Goal: Task Accomplishment & Management: Manage account settings

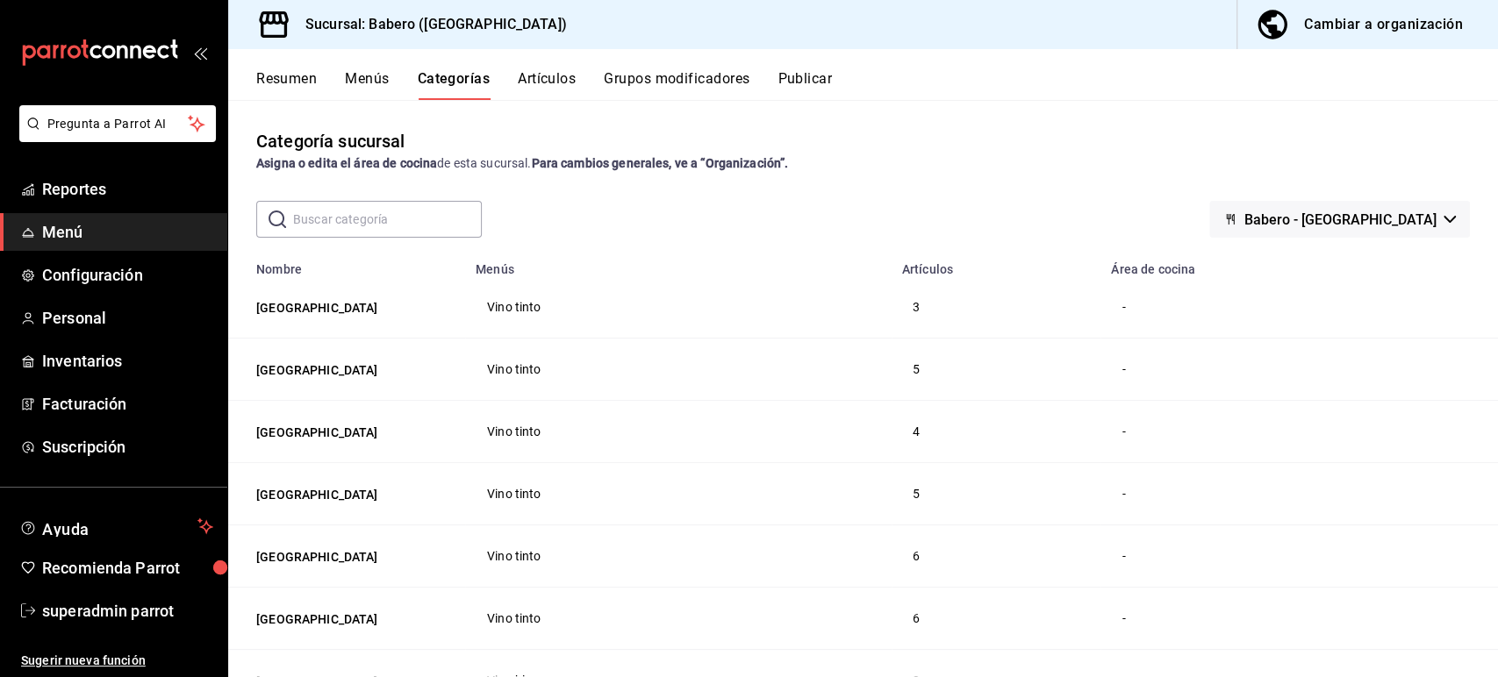
click at [645, 170] on strong "Para cambios generales, ve a “Organización”." at bounding box center [659, 163] width 257 height 14
click at [676, 162] on strong "Para cambios generales, ve a “Organización”." at bounding box center [659, 163] width 257 height 14
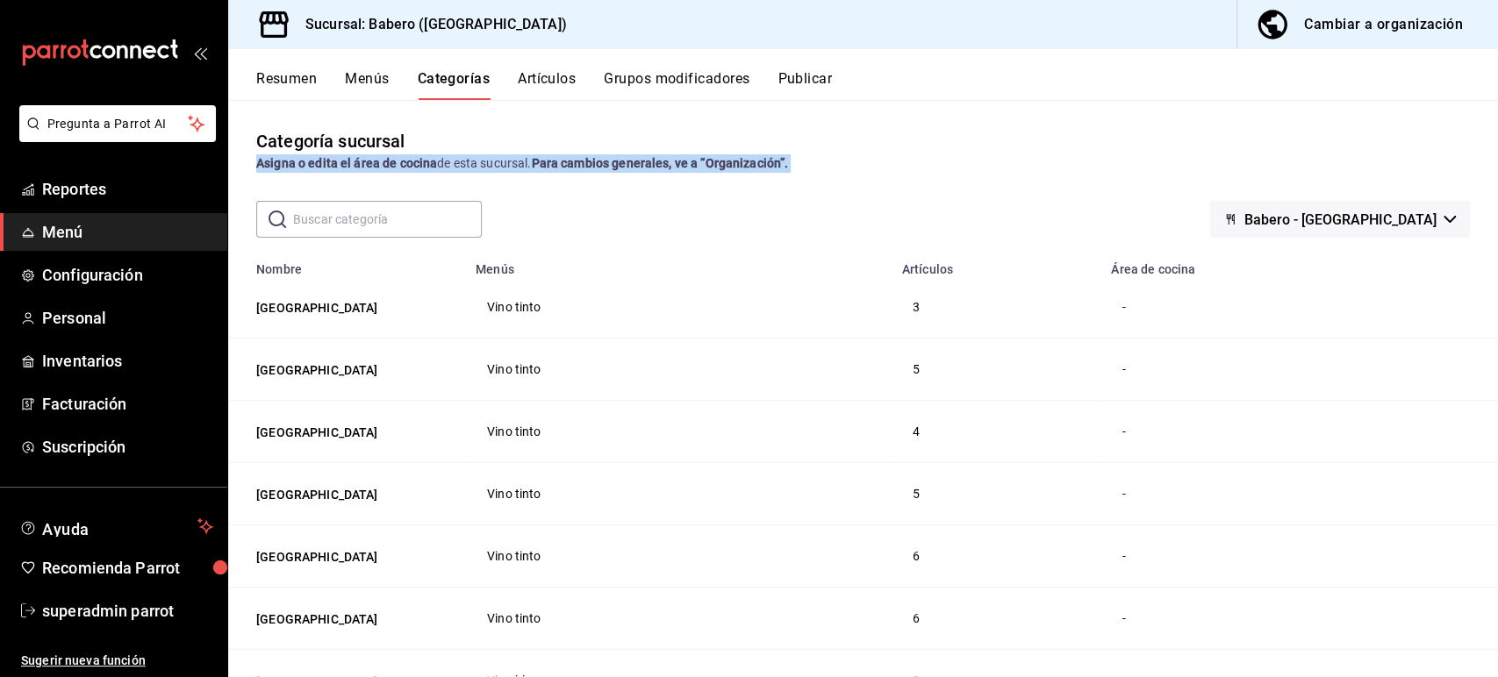
click at [676, 162] on strong "Para cambios generales, ve a “Organización”." at bounding box center [659, 163] width 257 height 14
click at [738, 162] on strong "Para cambios generales, ve a “Organización”." at bounding box center [659, 163] width 257 height 14
drag, startPoint x: 793, startPoint y: 164, endPoint x: 267, endPoint y: 144, distance: 526.9
click at [267, 144] on div "Categoría sucursal Asigna o edita el área de cocina de esta sucursal. Para camb…" at bounding box center [863, 150] width 1270 height 45
click at [376, 148] on div "Categoría sucursal" at bounding box center [330, 141] width 148 height 26
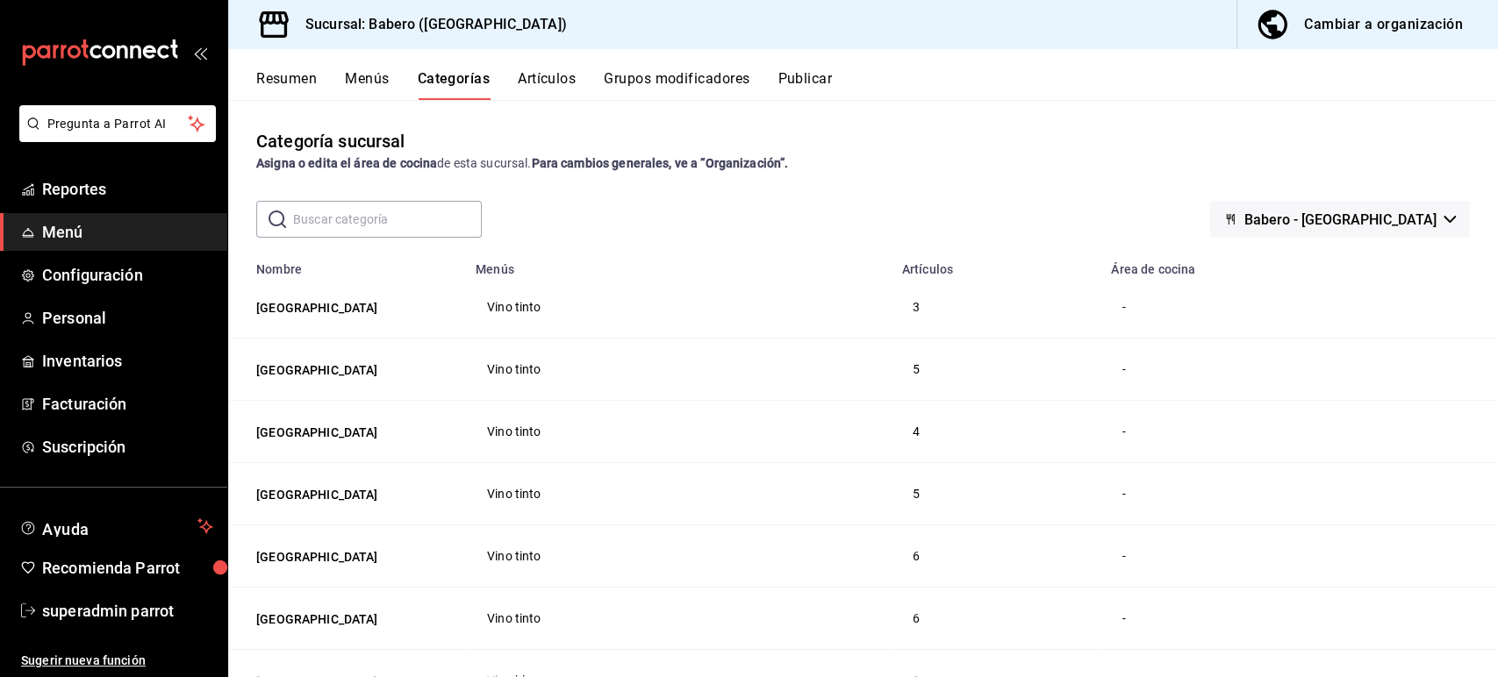
click at [458, 161] on div "Asigna o edita el área de cocina de esta sucursal. Para cambios generales, ve a…" at bounding box center [863, 163] width 1214 height 18
click at [594, 163] on strong "Para cambios generales, ve a “Organización”." at bounding box center [659, 163] width 257 height 14
click at [742, 163] on strong "Para cambios generales, ve a “Organización”." at bounding box center [659, 163] width 257 height 14
click at [82, 363] on span "Inventarios" at bounding box center [127, 361] width 171 height 24
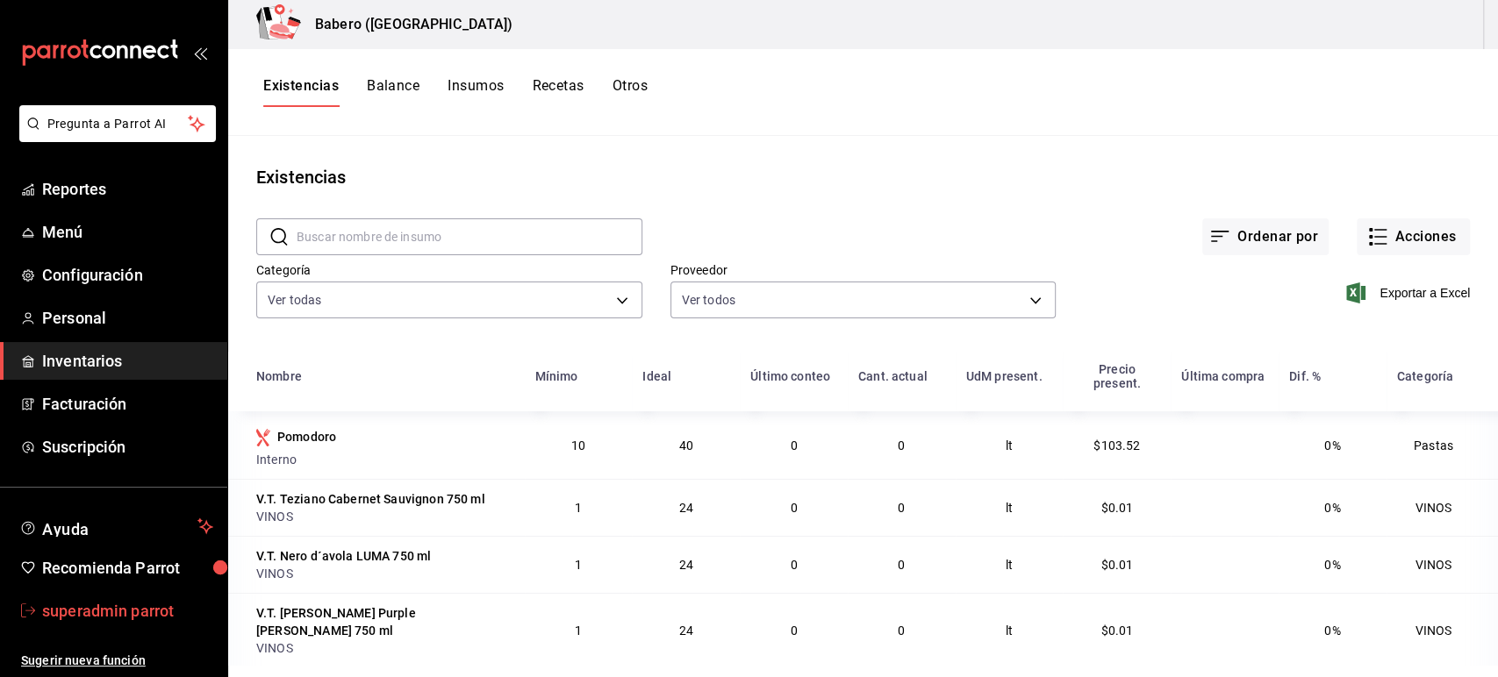
click at [132, 611] on span "superadmin parrot" at bounding box center [127, 611] width 171 height 24
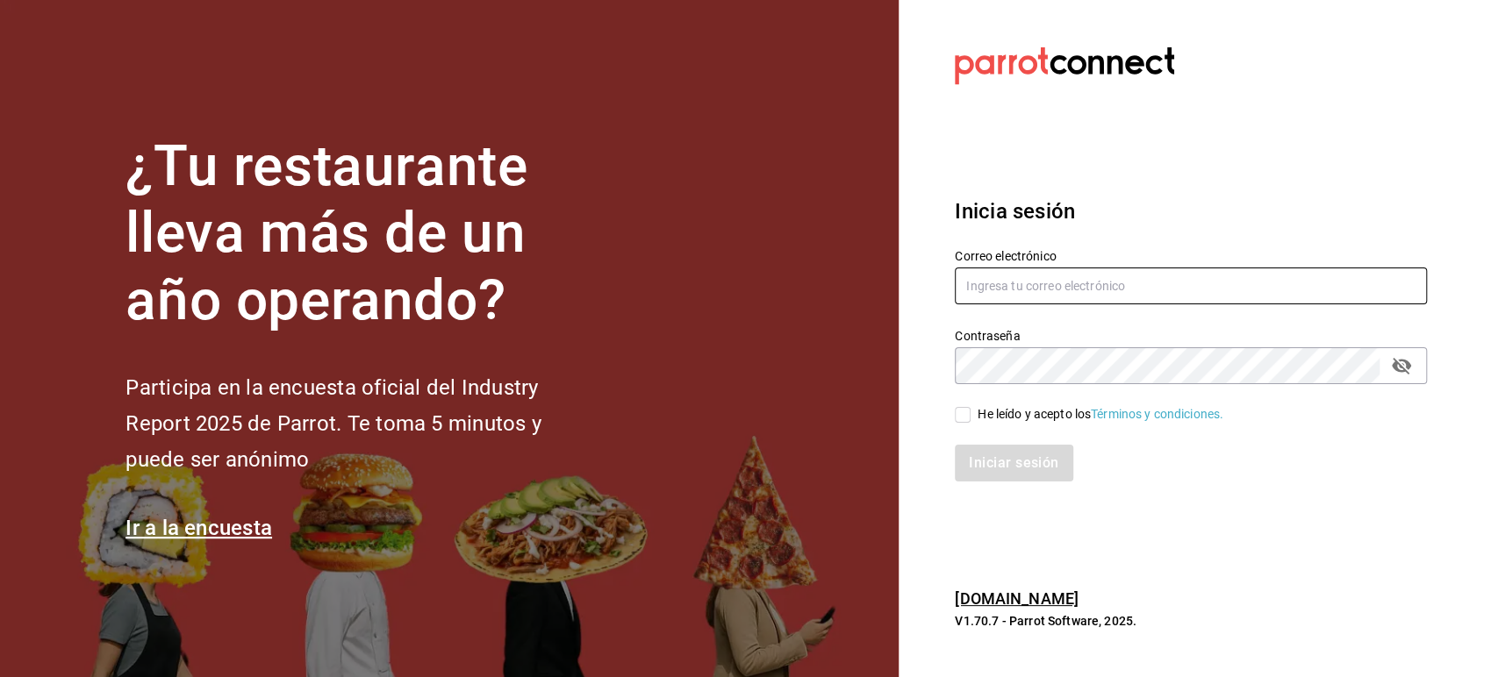
click at [997, 276] on input "text" at bounding box center [1191, 286] width 472 height 37
paste input "[EMAIL_ADDRESS][DOMAIN_NAME]"
type input "[EMAIL_ADDRESS][DOMAIN_NAME]"
click at [963, 425] on div "Iniciar sesión" at bounding box center [1180, 453] width 493 height 58
click at [966, 410] on input "He leído y acepto los Términos y condiciones." at bounding box center [963, 415] width 16 height 16
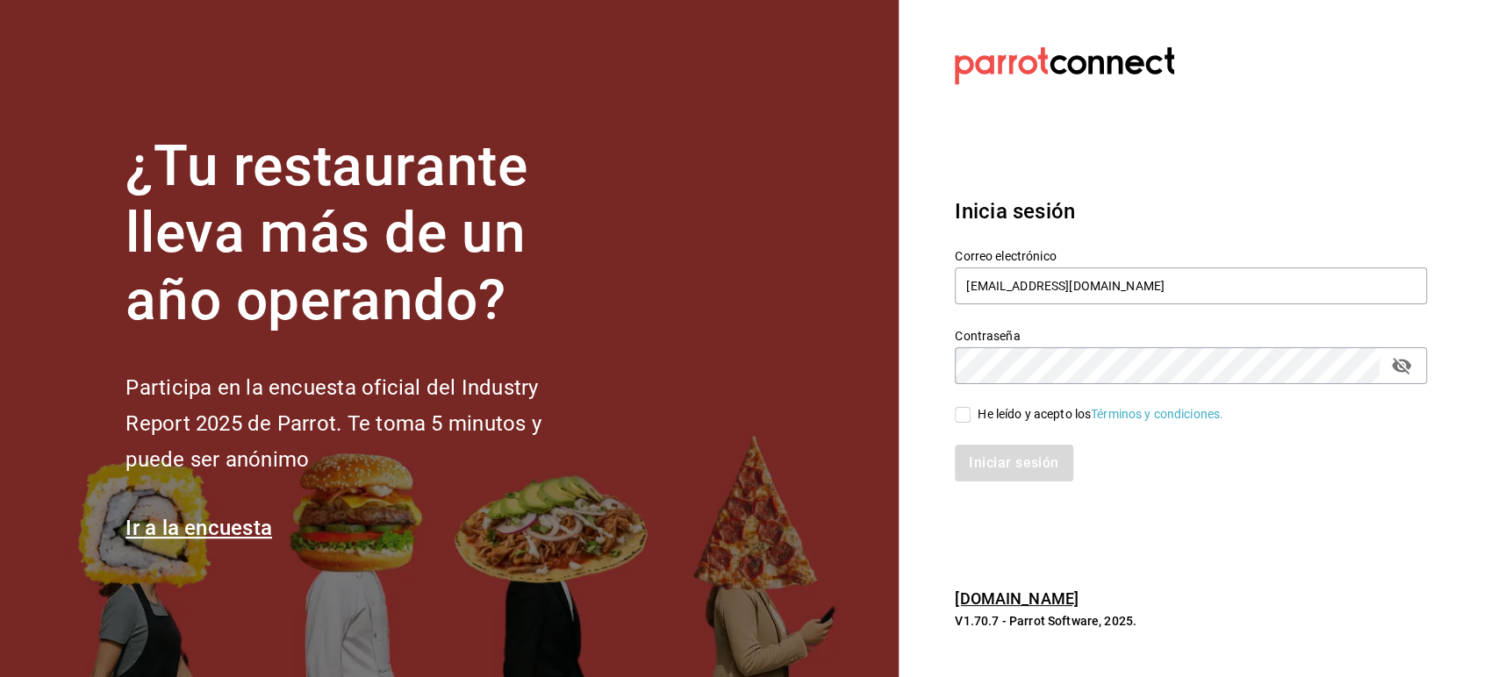
checkbox input "true"
click at [977, 484] on div "Inicia sesión Correo electrónico [EMAIL_ADDRESS][DOMAIN_NAME] Contraseña Contra…" at bounding box center [1191, 339] width 472 height 329
click at [977, 479] on button "Iniciar sesión" at bounding box center [1014, 463] width 119 height 37
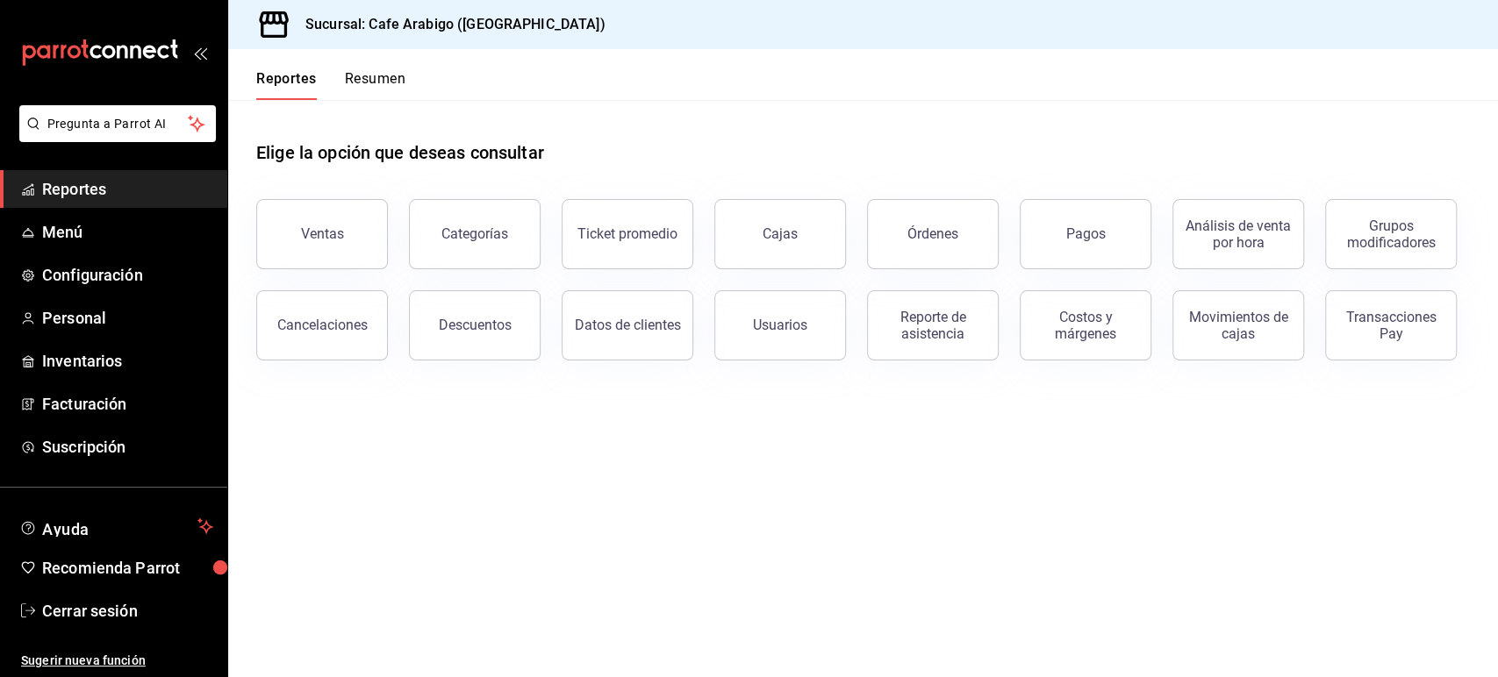
click at [405, 444] on main "Elige la opción que deseas consultar Ventas Categorías Ticket promedio Cajas Ór…" at bounding box center [863, 388] width 1270 height 577
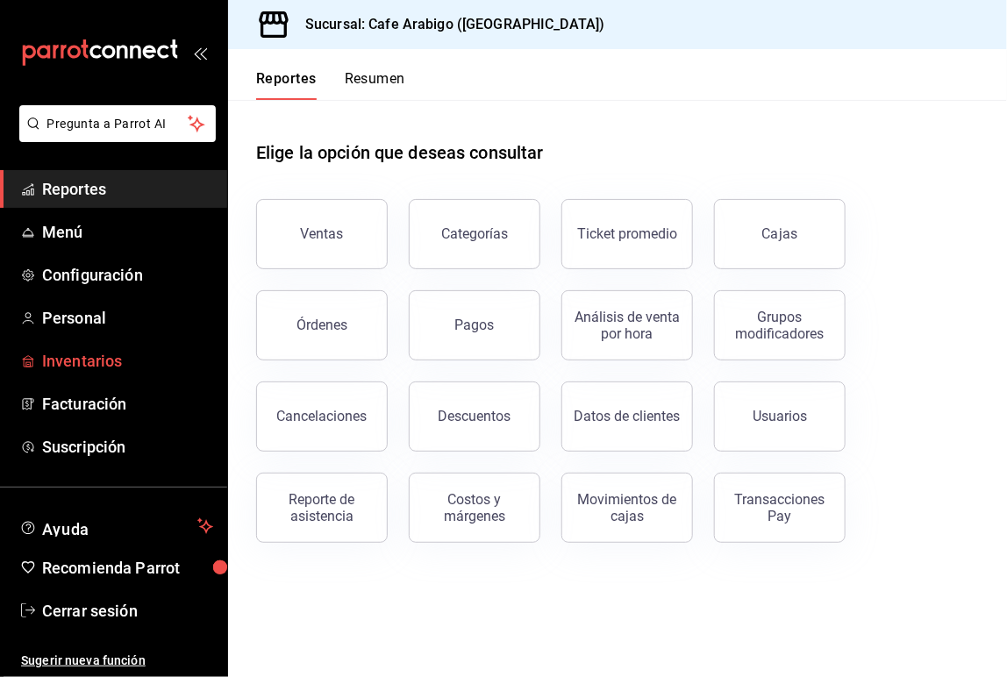
click at [88, 366] on span "Inventarios" at bounding box center [127, 361] width 171 height 24
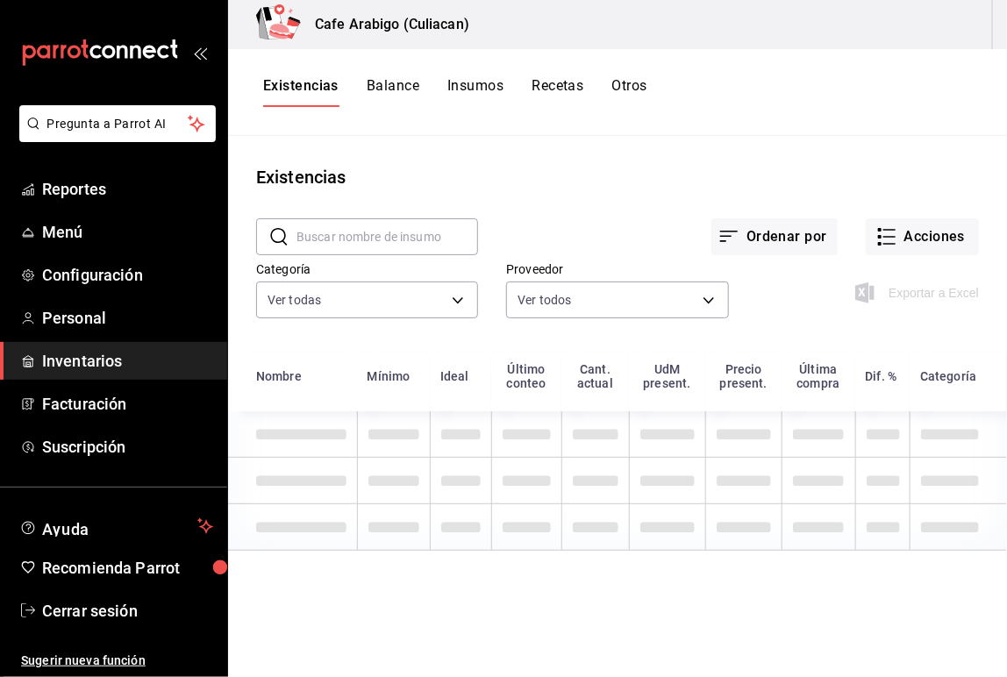
click at [490, 88] on button "Insumos" at bounding box center [476, 92] width 56 height 30
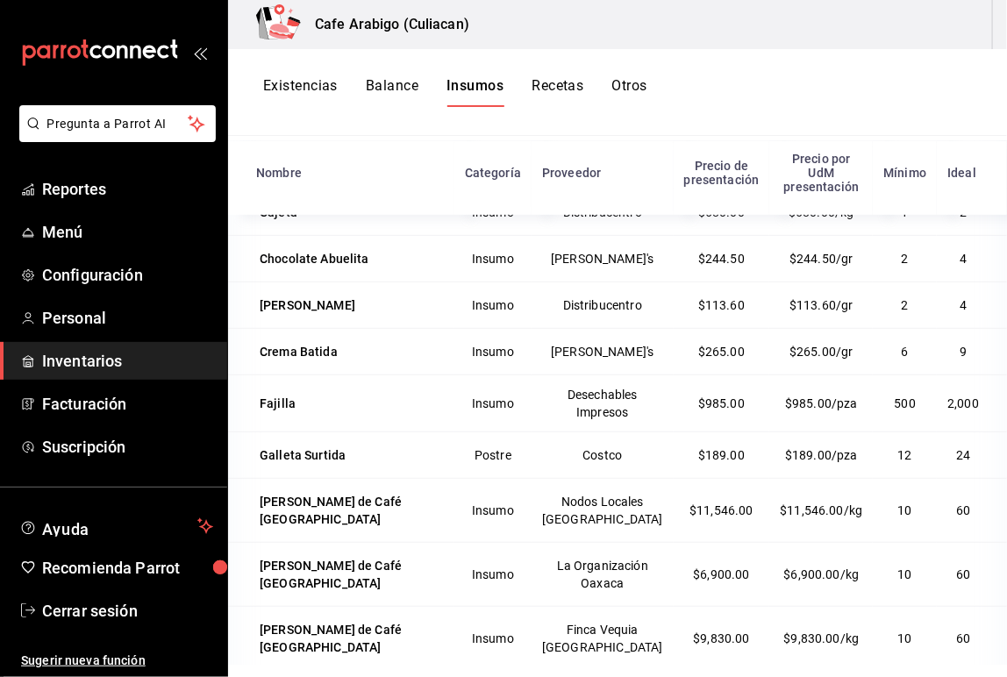
scroll to position [314, 0]
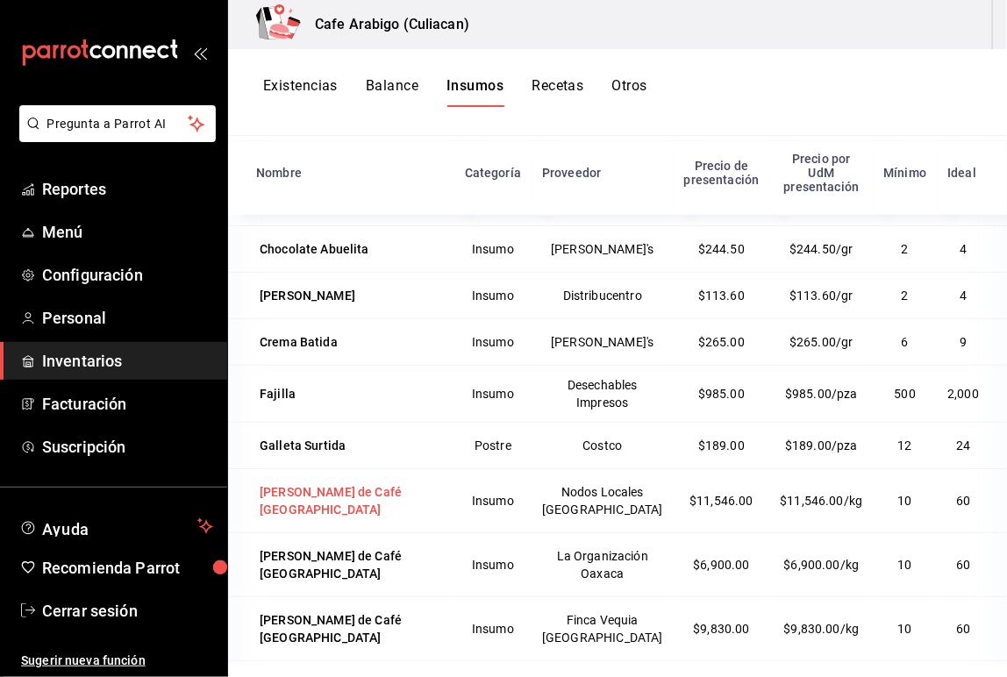
click at [348, 519] on div "Grano de Café Chiapas" at bounding box center [350, 500] width 181 height 35
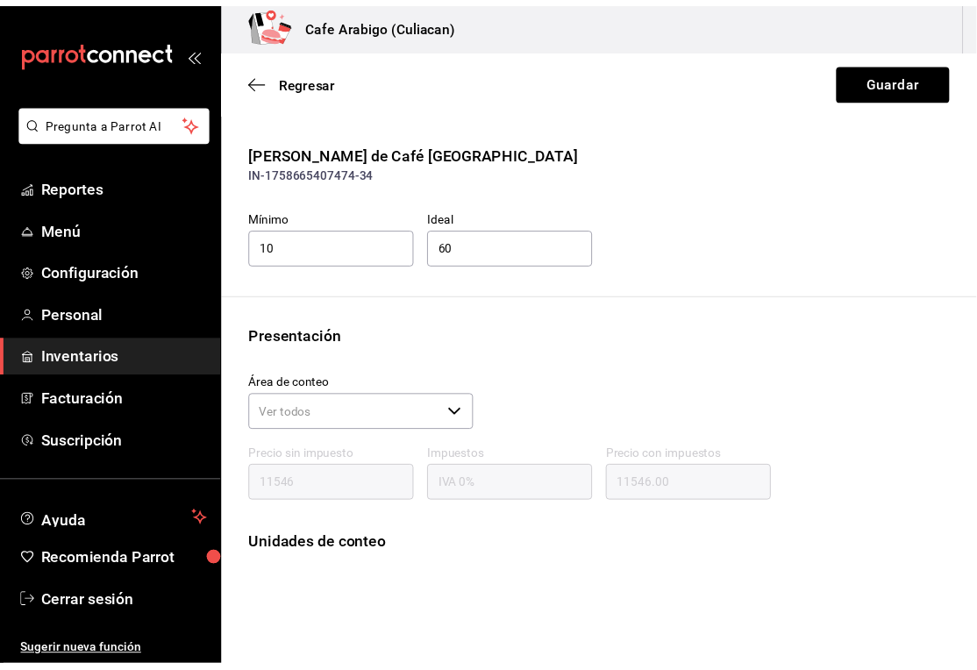
scroll to position [153, 0]
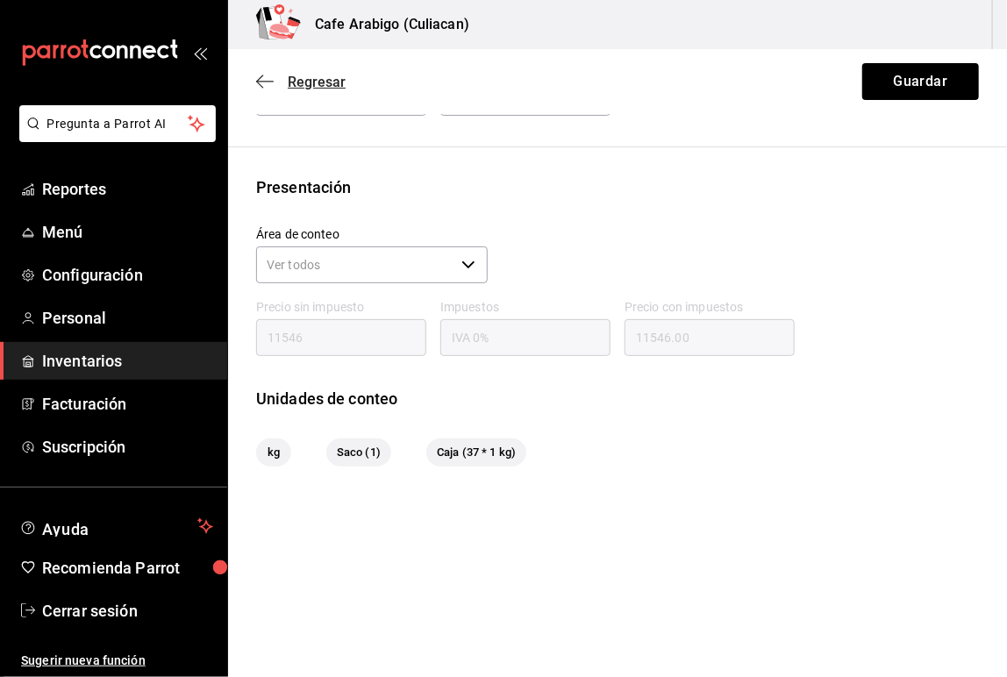
click at [261, 86] on icon "button" at bounding box center [259, 81] width 7 height 13
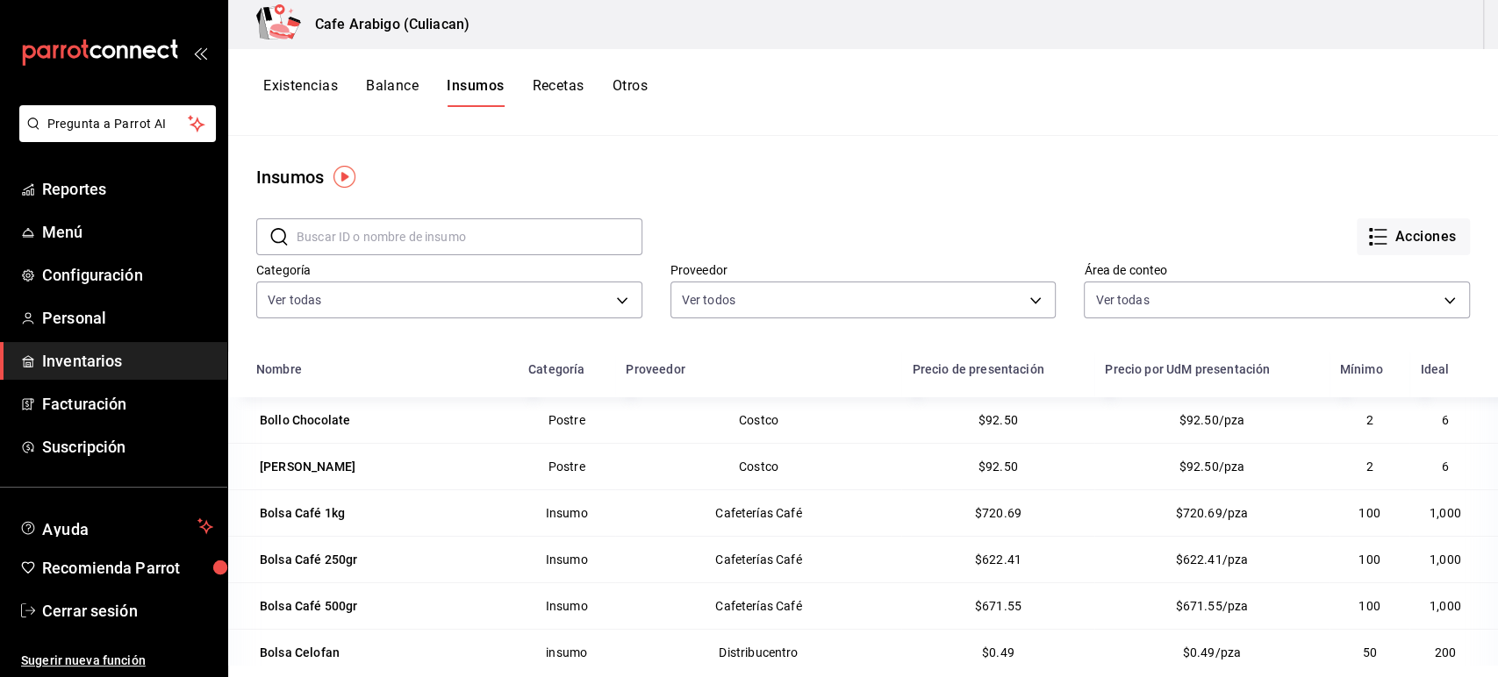
click at [1386, 44] on div "Cafe Arabigo (Culiacan)" at bounding box center [863, 24] width 1270 height 49
click at [1393, 232] on button "Acciones" at bounding box center [1413, 236] width 113 height 37
click at [1179, 207] on div at bounding box center [749, 338] width 1498 height 677
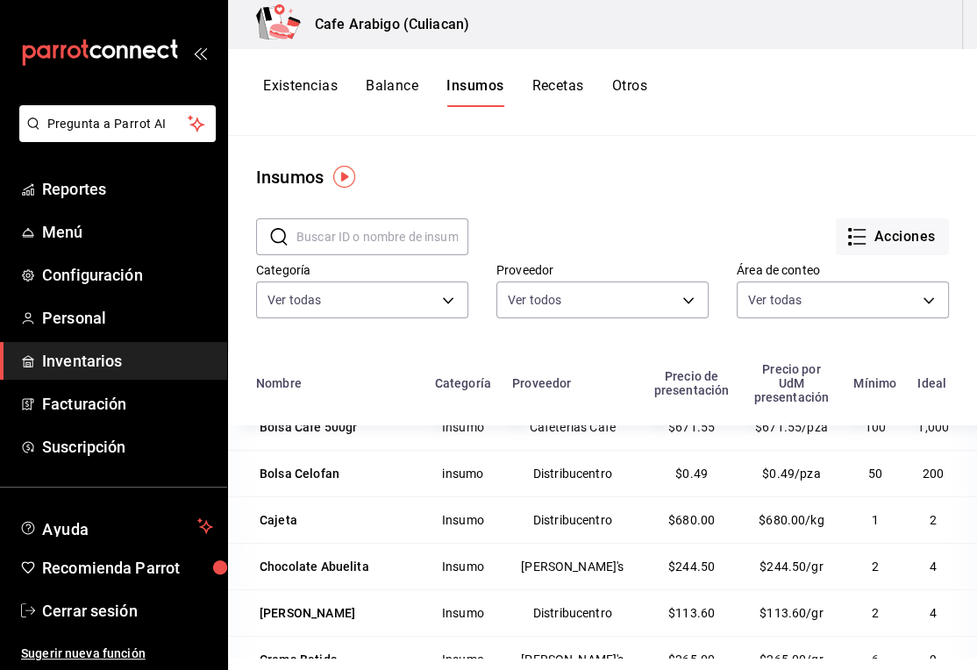
scroll to position [210, 0]
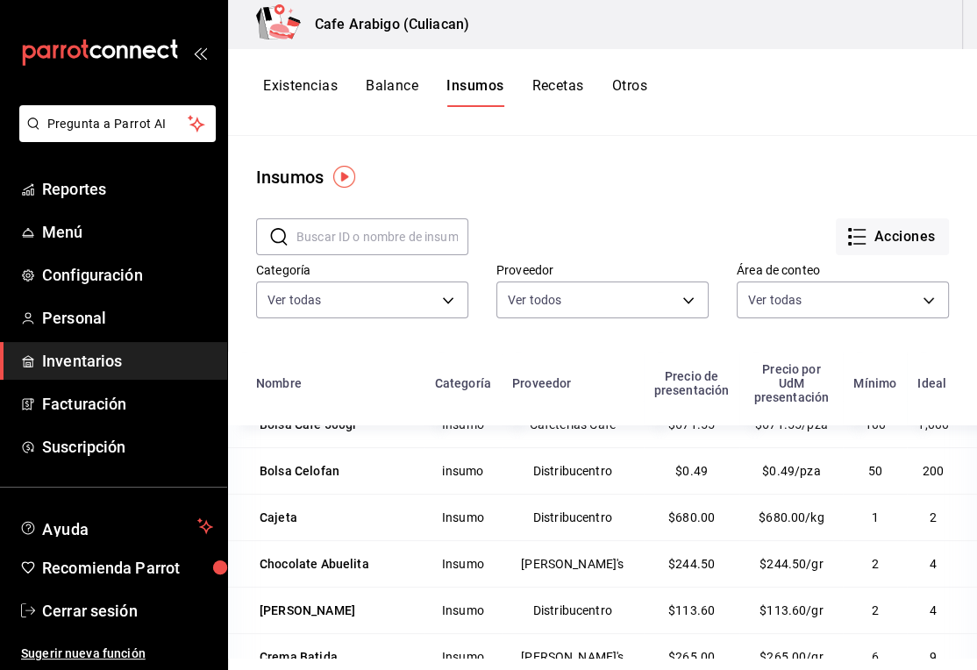
click at [463, 346] on div "​ ​ Acciones Categoría Ver todas a113ba4d-47f4-447b-964f-ede212feb9e0,d771b82d-…" at bounding box center [602, 270] width 749 height 161
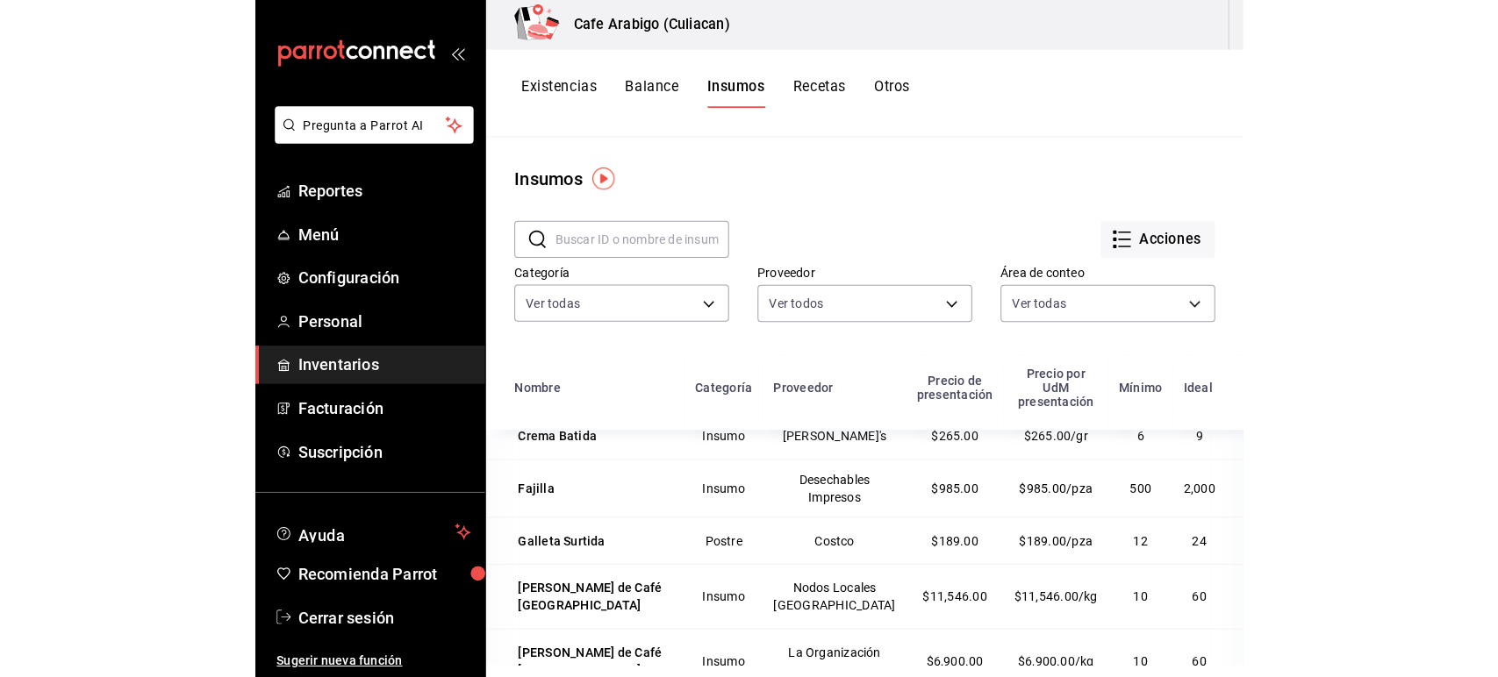
scroll to position [496, 0]
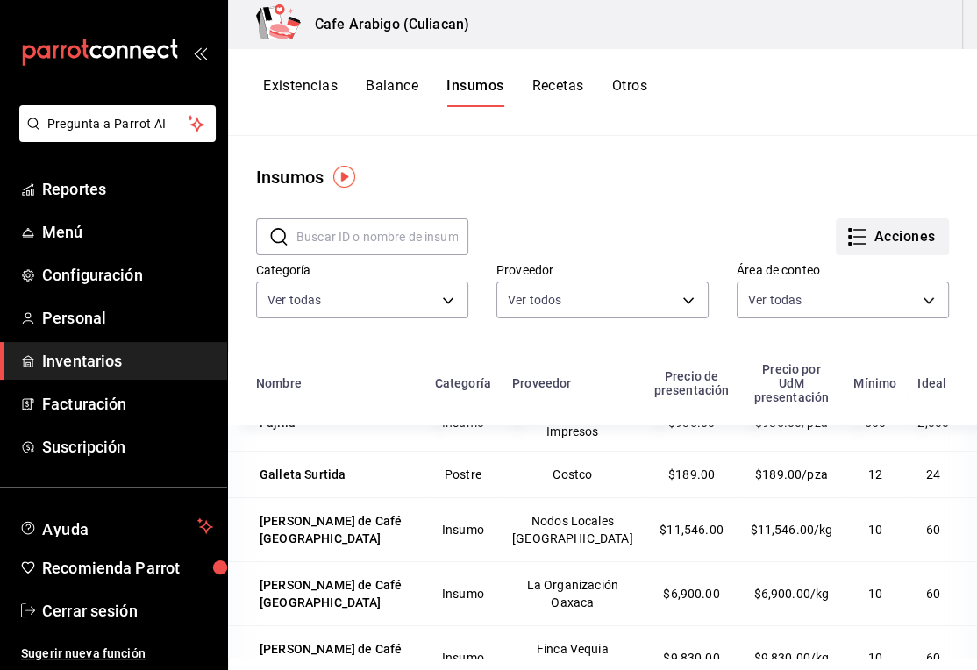
click at [882, 233] on button "Acciones" at bounding box center [892, 236] width 113 height 37
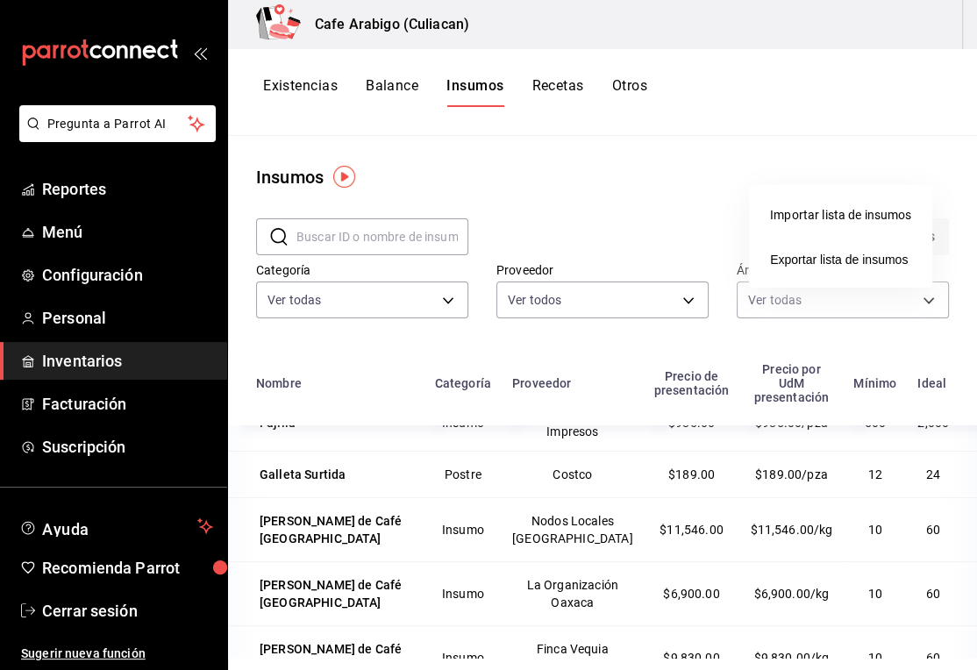
click at [834, 213] on div "Importar lista de insumos" at bounding box center [840, 215] width 141 height 18
click at [0, 0] on input "Importar lista de insumos" at bounding box center [0, 0] width 0 height 0
click at [806, 255] on span "Exportar lista de insumos" at bounding box center [839, 260] width 138 height 14
click at [884, 100] on div "Existencias Balance Insumos Recetas Otros" at bounding box center [602, 92] width 749 height 30
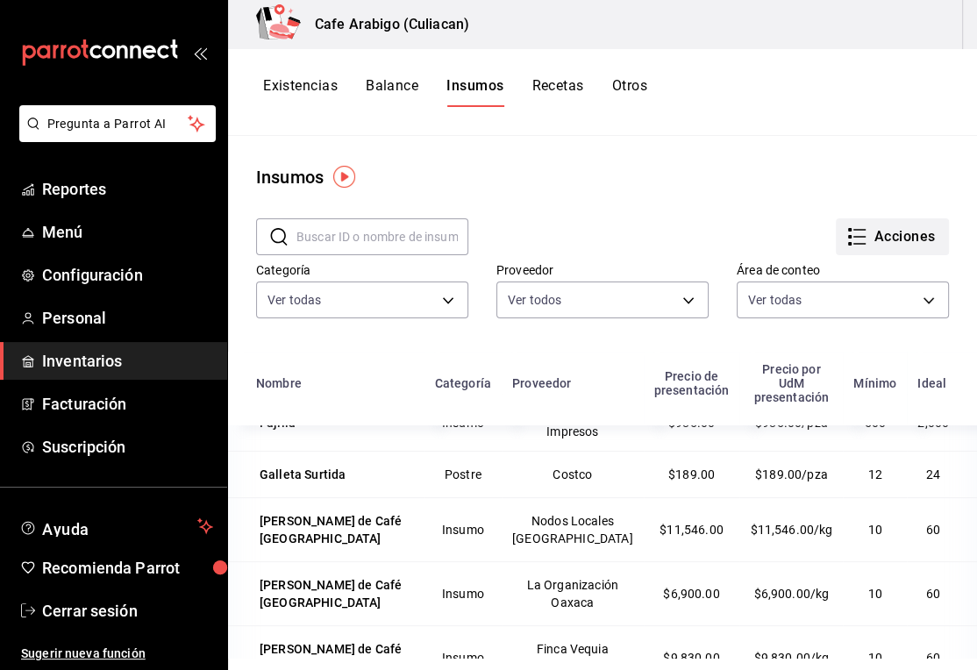
click at [879, 233] on button "Acciones" at bounding box center [892, 236] width 113 height 37
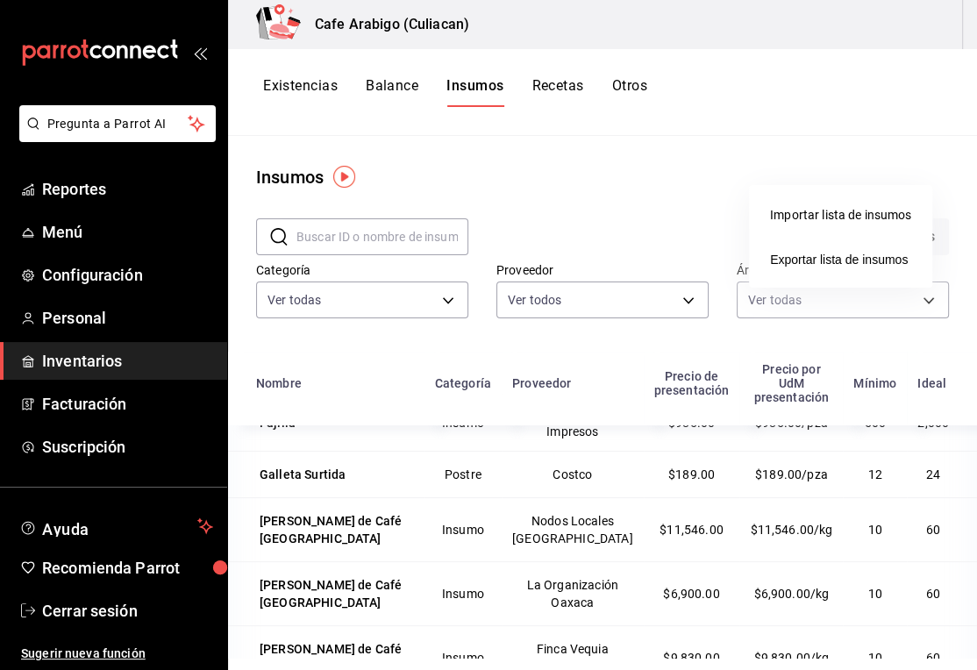
click at [652, 206] on div at bounding box center [488, 335] width 977 height 670
click at [856, 93] on div "Existencias Balance Insumos Recetas Otros" at bounding box center [602, 92] width 749 height 30
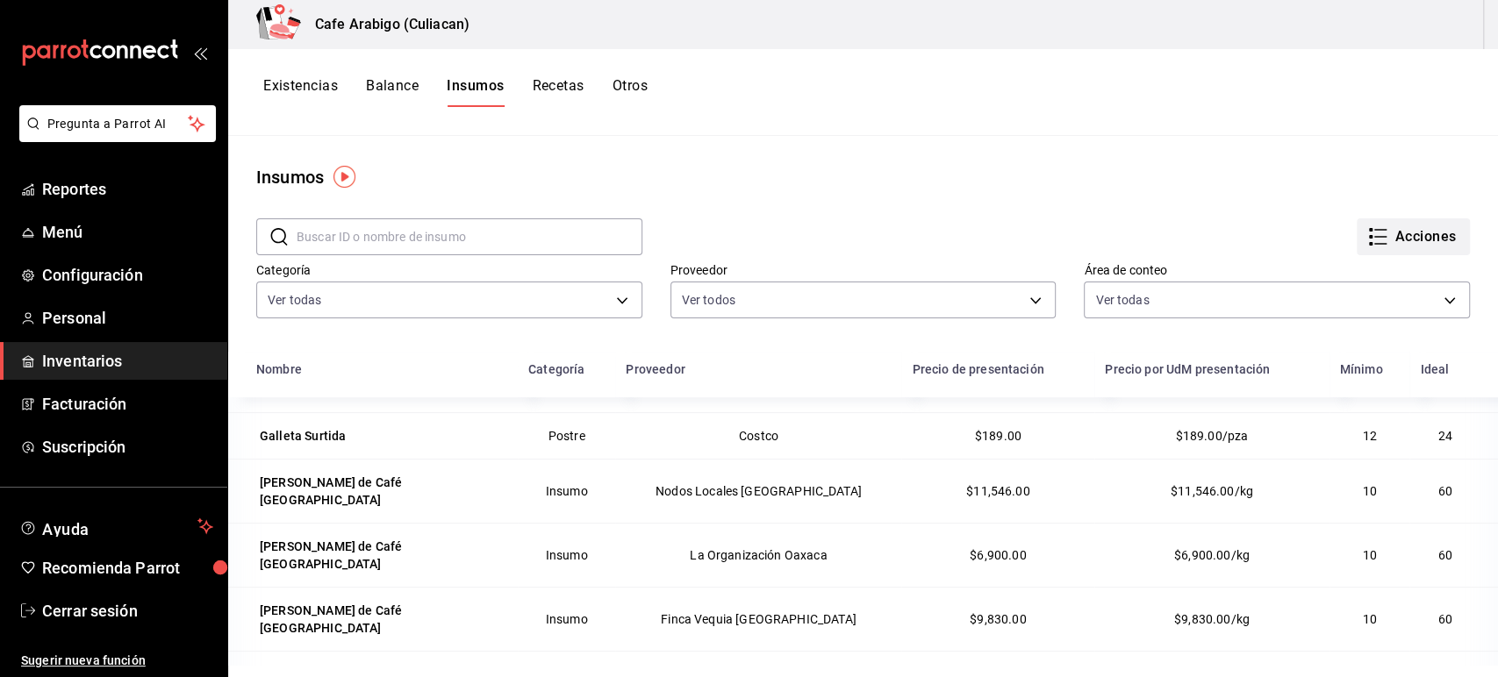
click at [1369, 232] on icon "button" at bounding box center [1377, 236] width 21 height 21
click at [1365, 253] on span "Exportar lista de insumos" at bounding box center [1360, 260] width 138 height 14
click at [1363, 225] on button "Acciones" at bounding box center [1413, 236] width 113 height 37
click at [1304, 223] on div "Importar lista de insumos" at bounding box center [1361, 215] width 141 height 18
click at [0, 0] on input "Importar lista de insumos" at bounding box center [0, 0] width 0 height 0
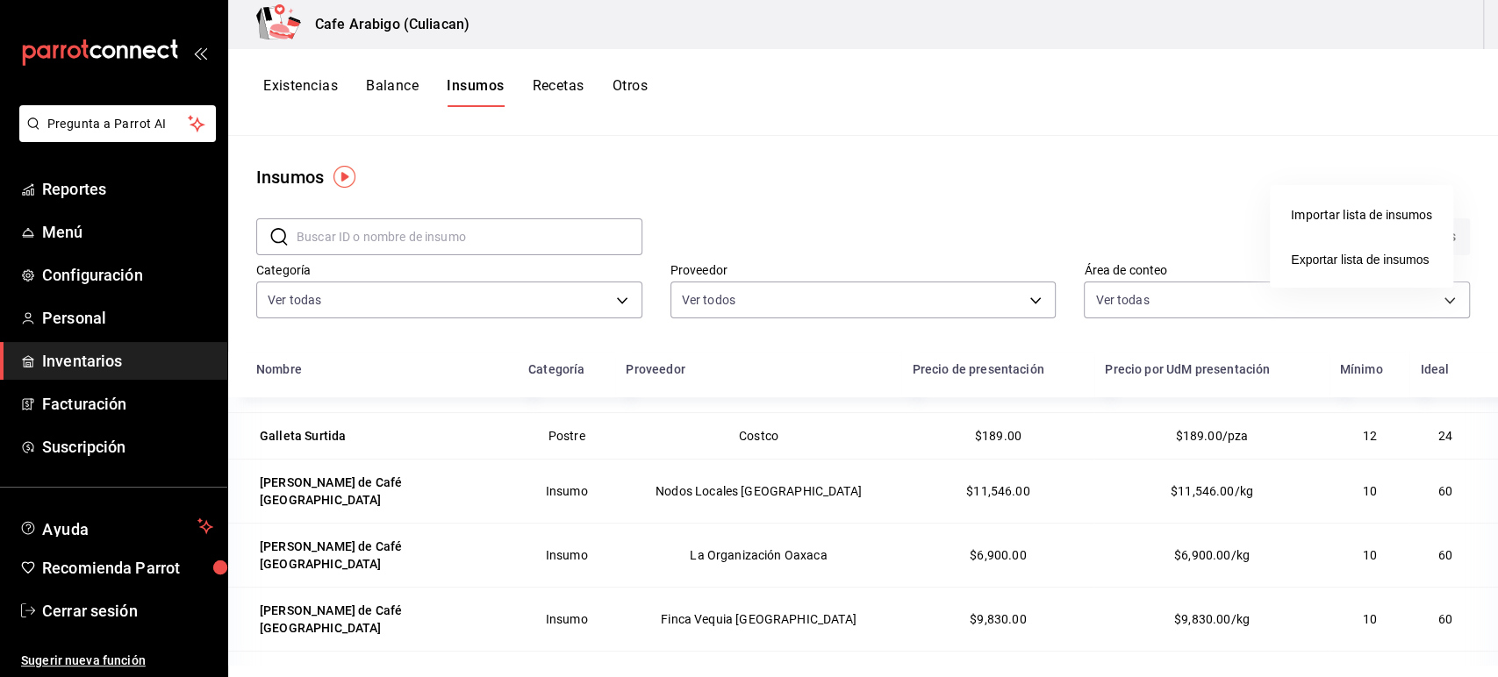
click at [86, 319] on div at bounding box center [749, 338] width 1498 height 677
click at [86, 319] on span "Personal" at bounding box center [127, 318] width 171 height 24
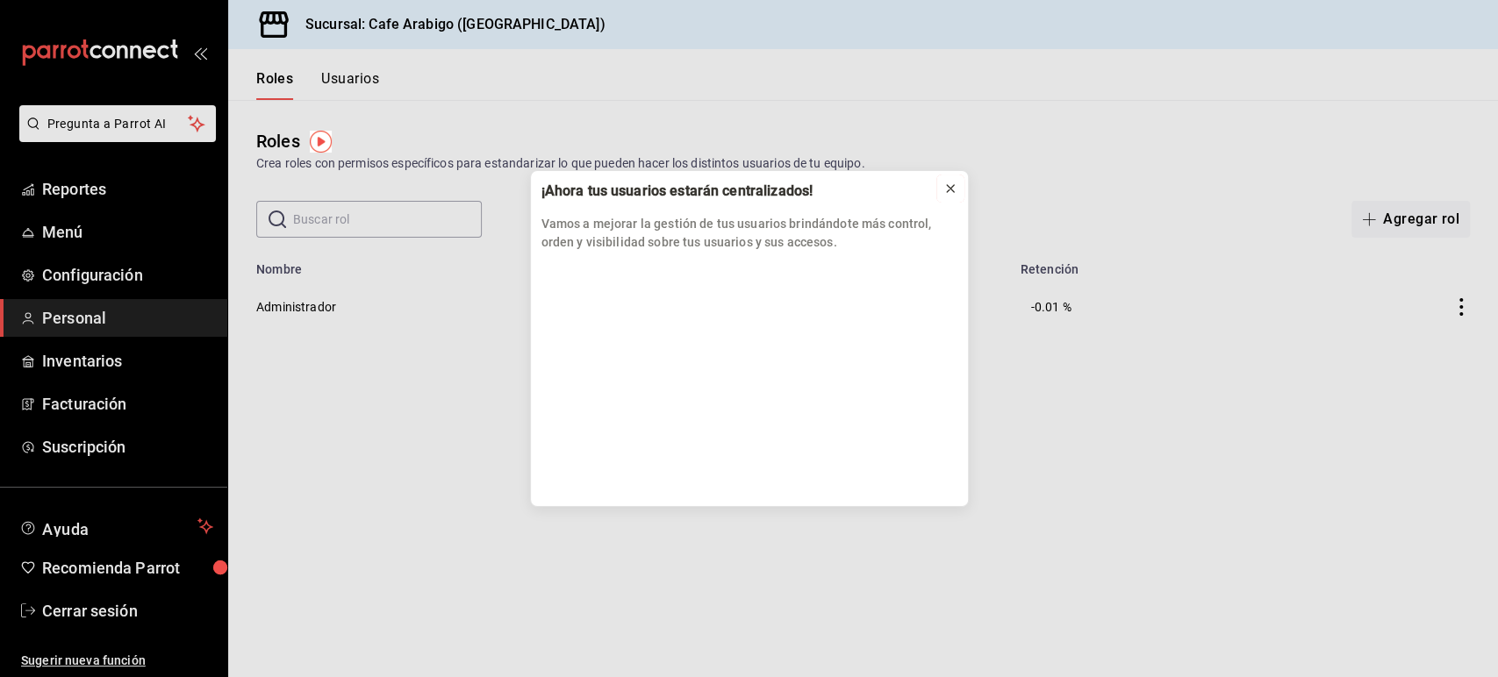
click at [948, 195] on div at bounding box center [950, 189] width 14 height 18
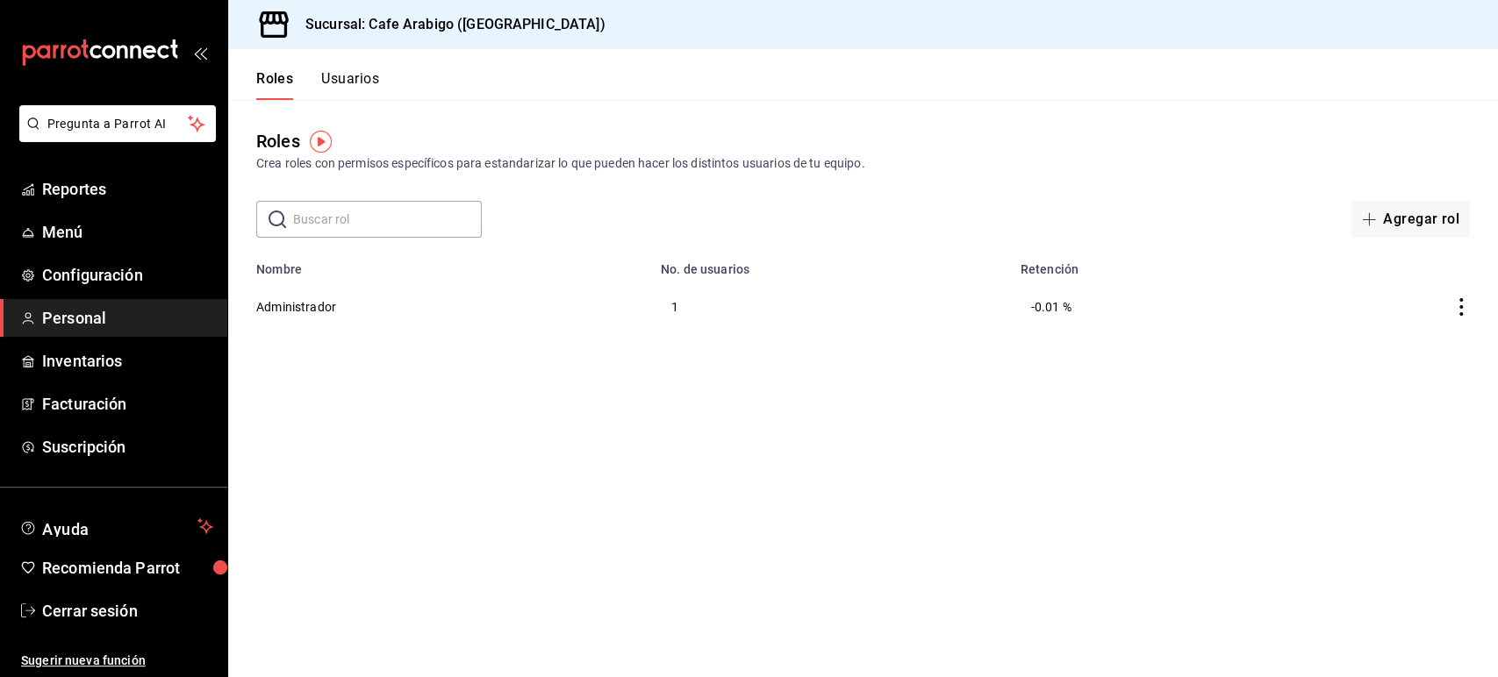
click at [347, 68] on div "Roles Usuarios" at bounding box center [303, 74] width 151 height 51
click at [347, 73] on button "Usuarios" at bounding box center [350, 85] width 58 height 30
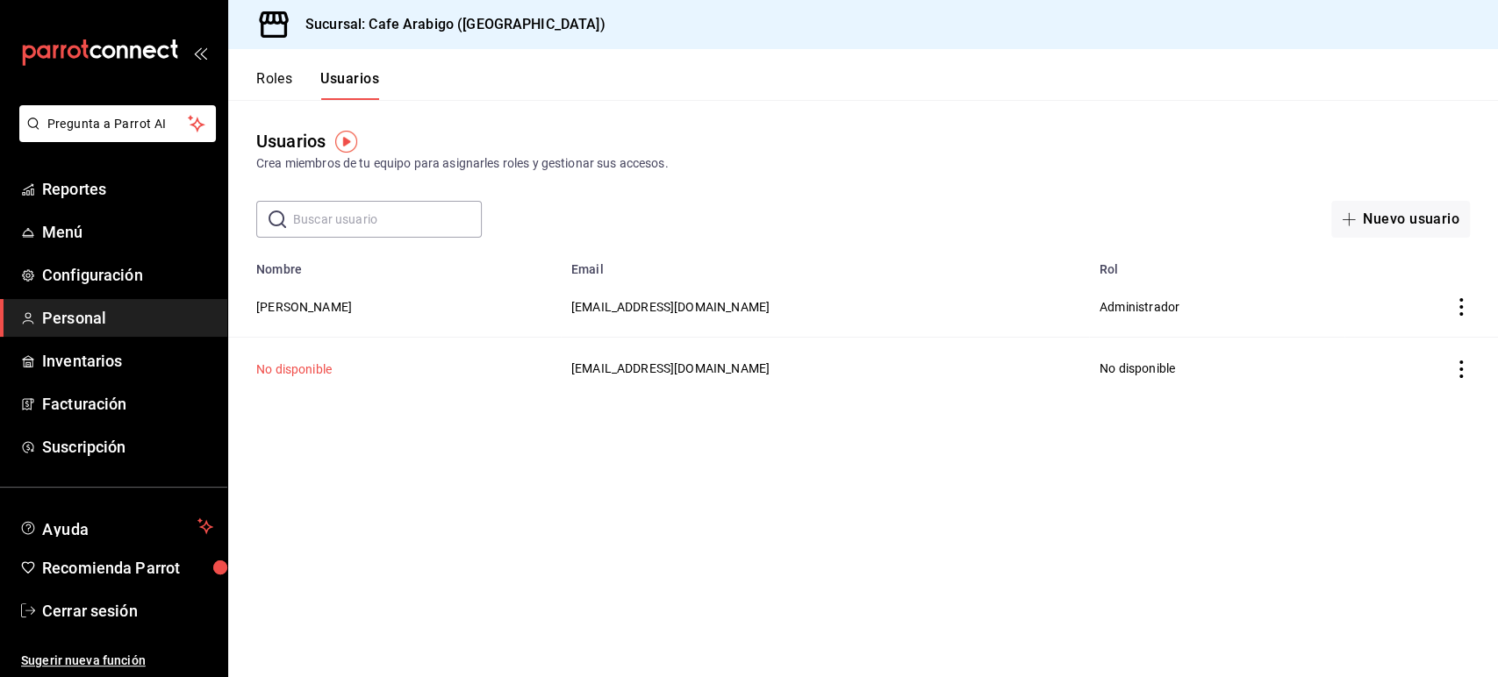
click at [308, 372] on button "No disponible" at bounding box center [293, 370] width 75 height 18
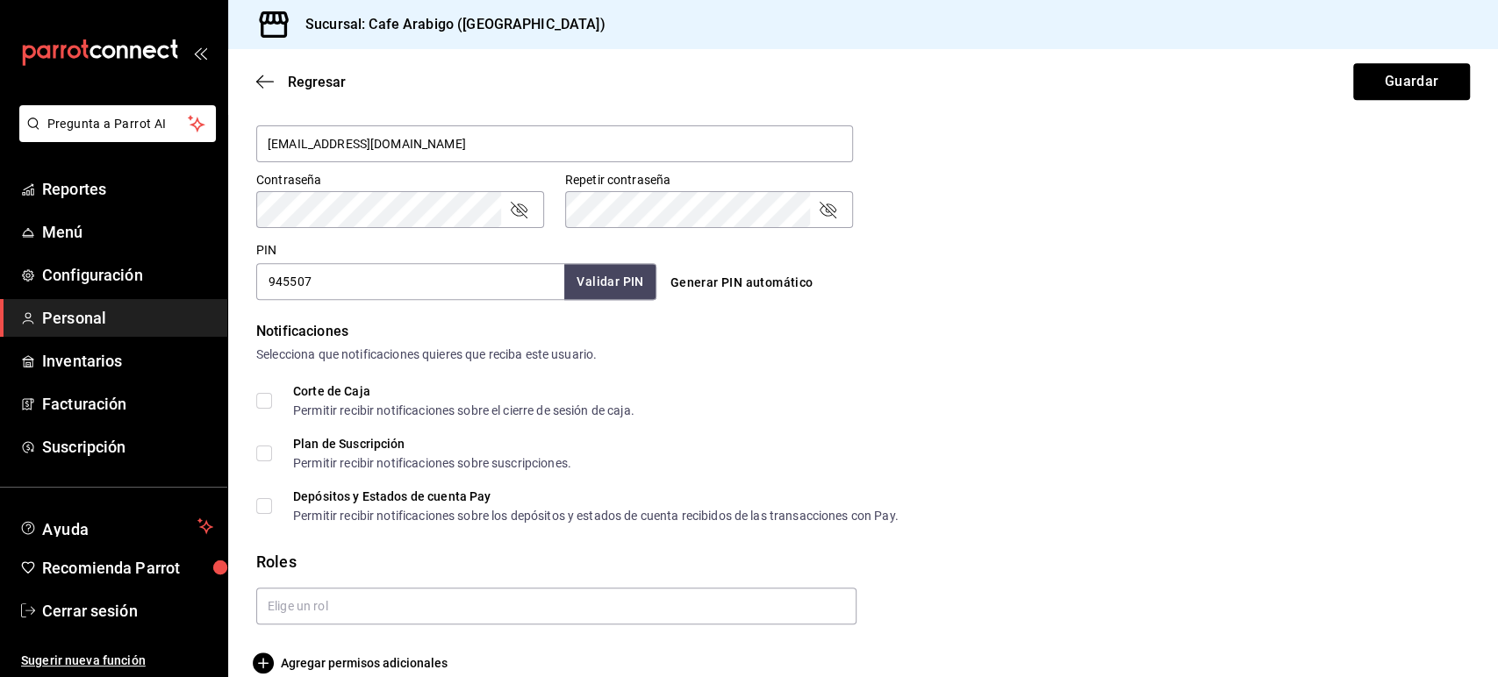
scroll to position [724, 0]
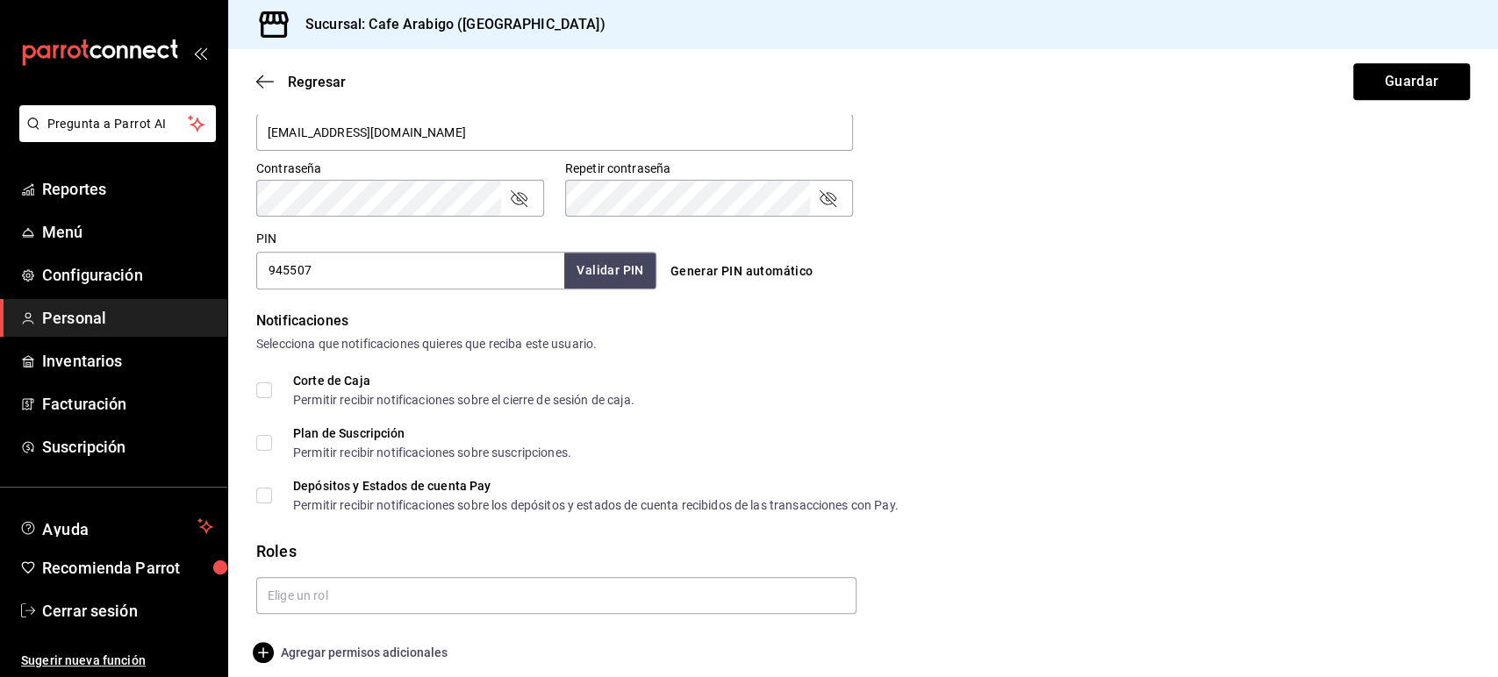
click at [368, 642] on span "Agregar permisos adicionales" at bounding box center [351, 652] width 191 height 21
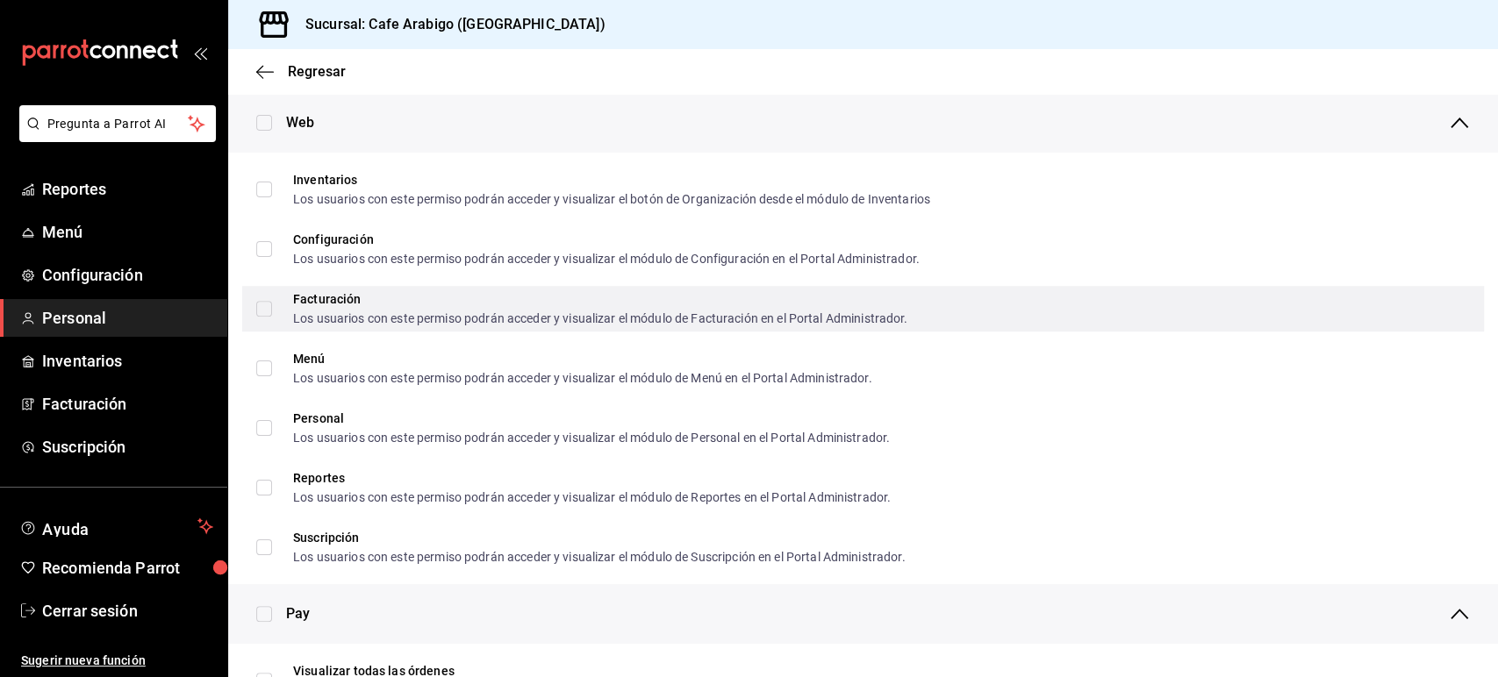
scroll to position [827, 0]
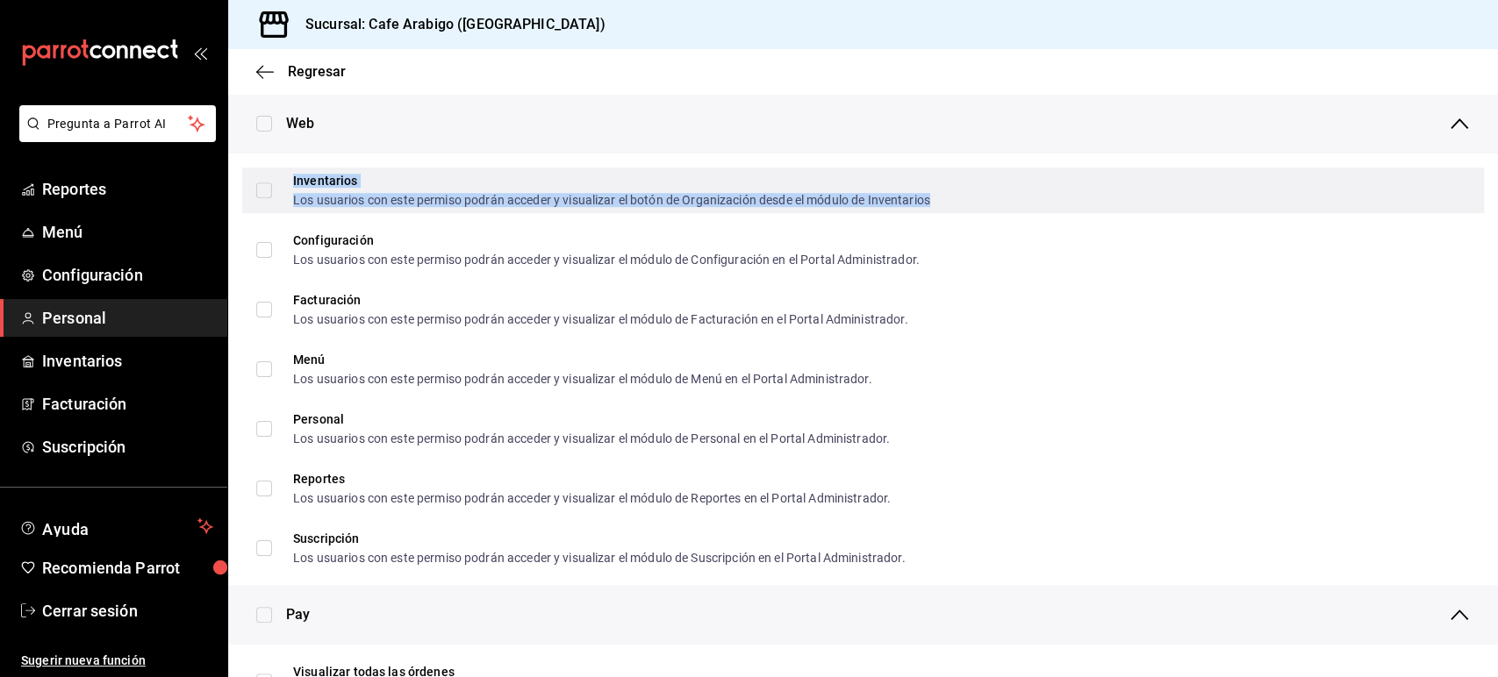
click at [432, 197] on div "Los usuarios con este permiso podrán acceder y visualizar el botón de Organizac…" at bounding box center [611, 200] width 637 height 12
checkbox input "true"
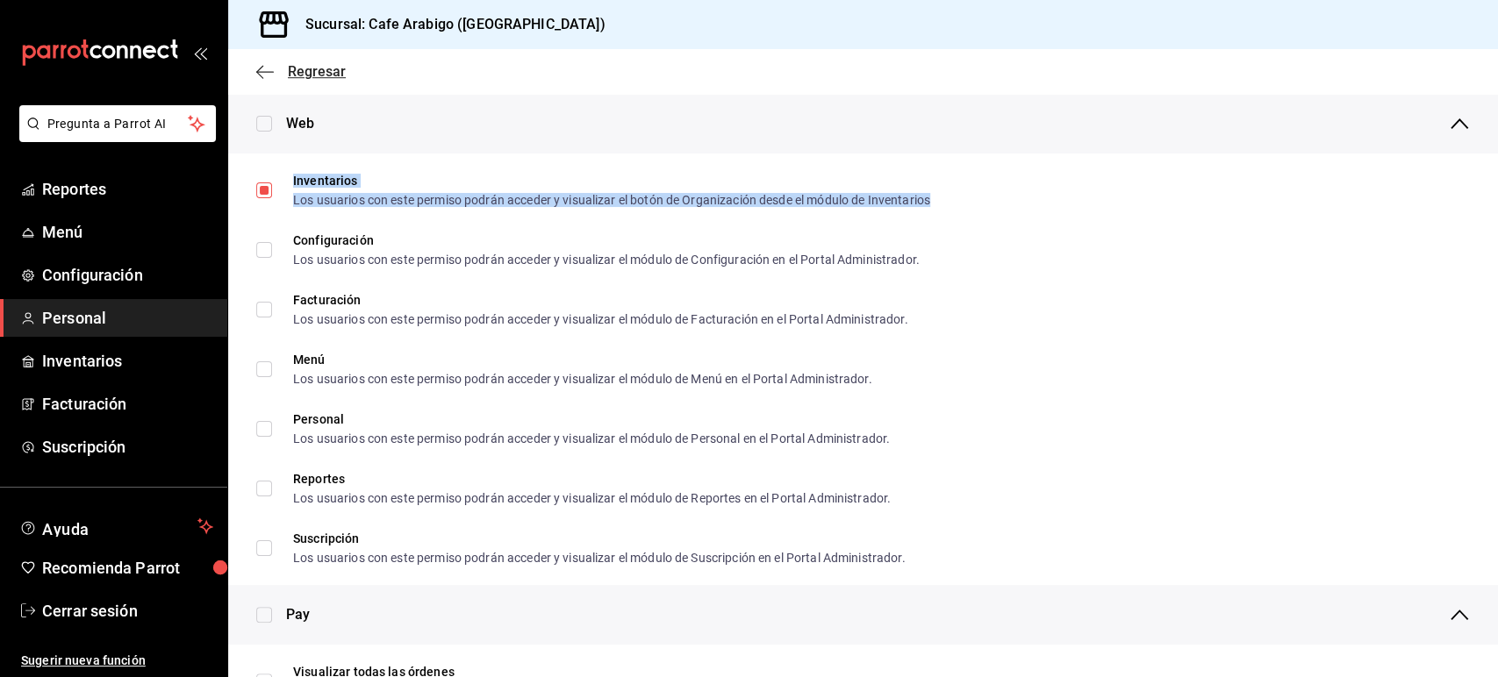
click at [261, 67] on icon "button" at bounding box center [259, 71] width 7 height 13
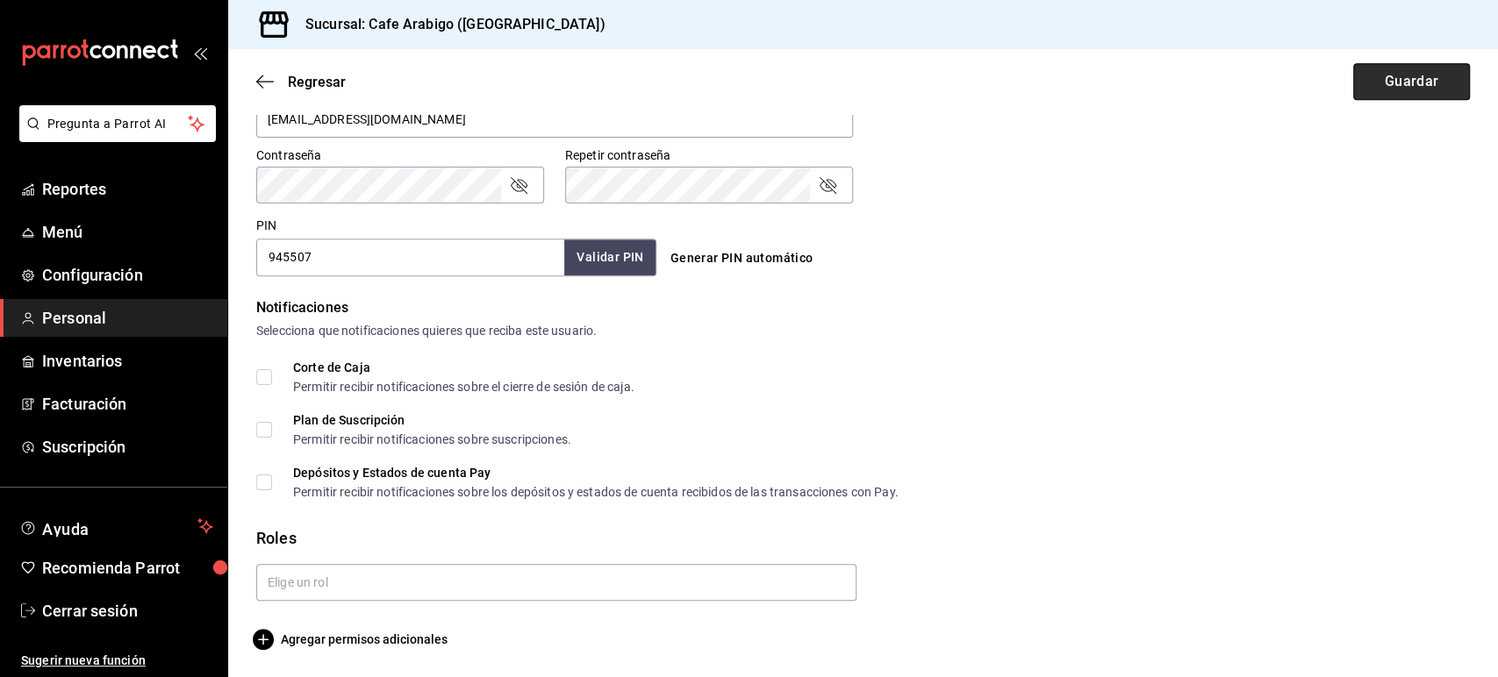
click at [1380, 84] on button "Guardar" at bounding box center [1411, 81] width 117 height 37
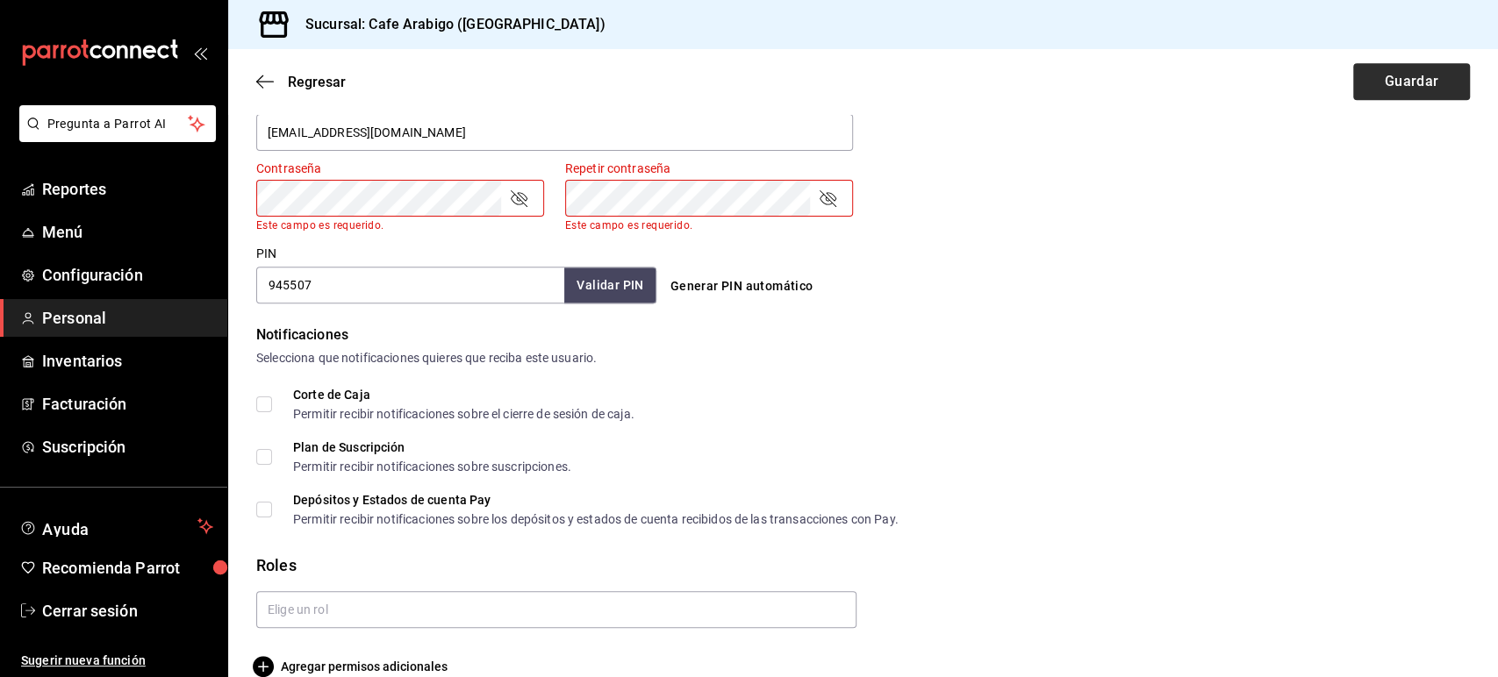
scroll to position [0, 0]
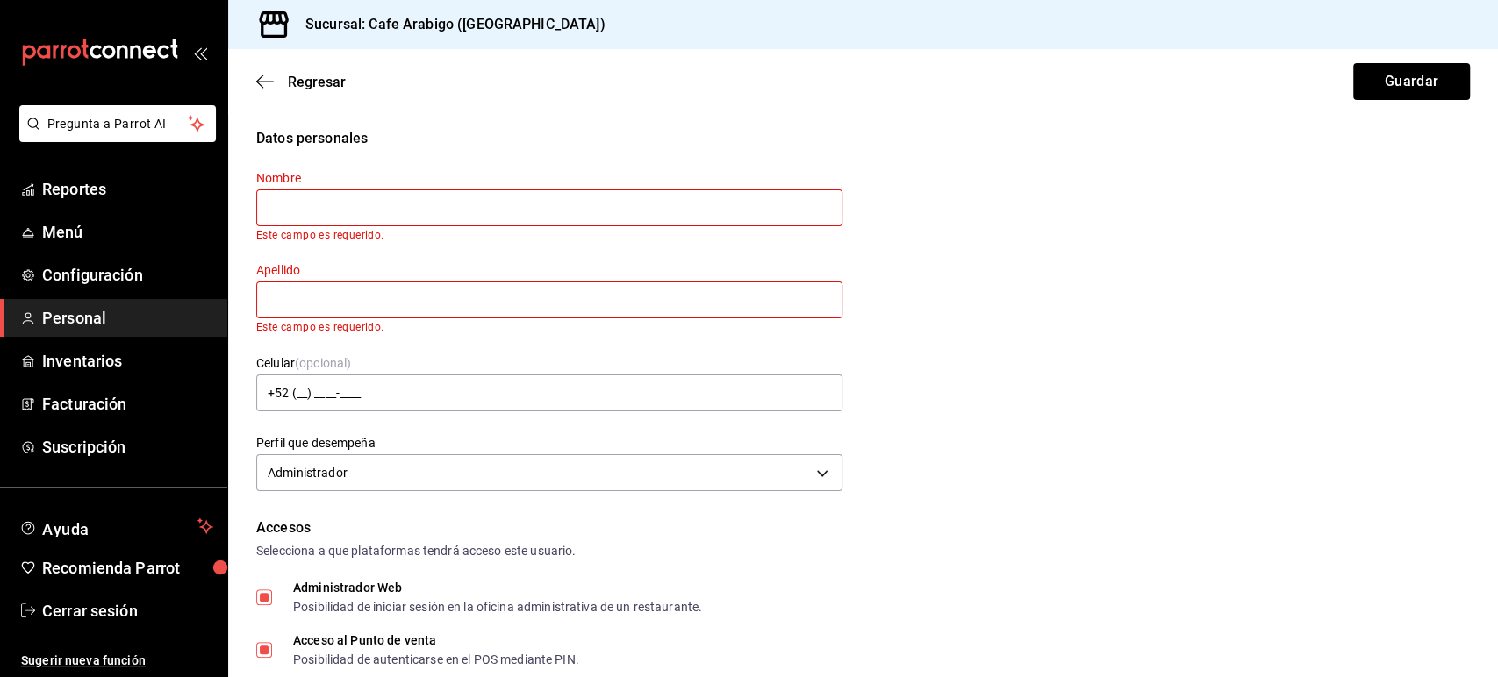
click at [370, 201] on input "text" at bounding box center [549, 208] width 586 height 37
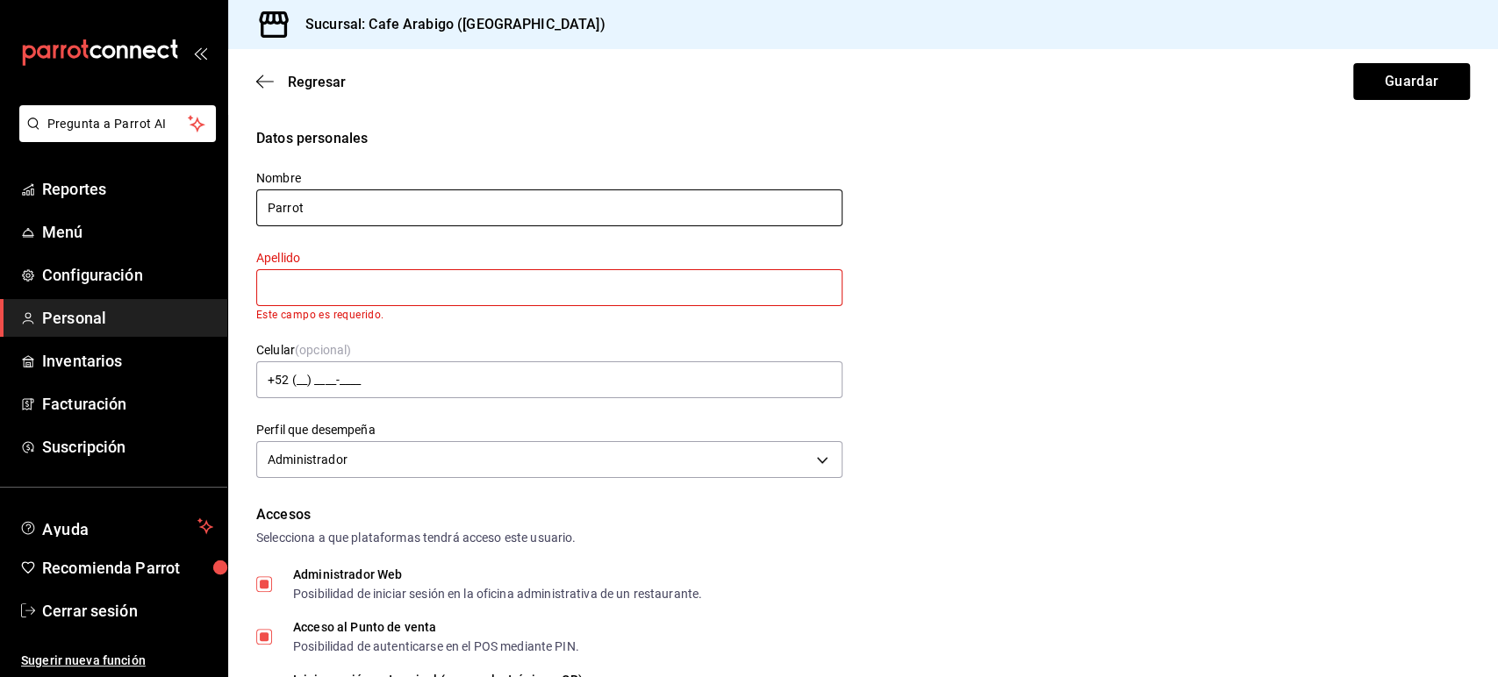
type input "Parrot"
click at [359, 286] on input "text" at bounding box center [549, 287] width 586 height 37
type input "N"
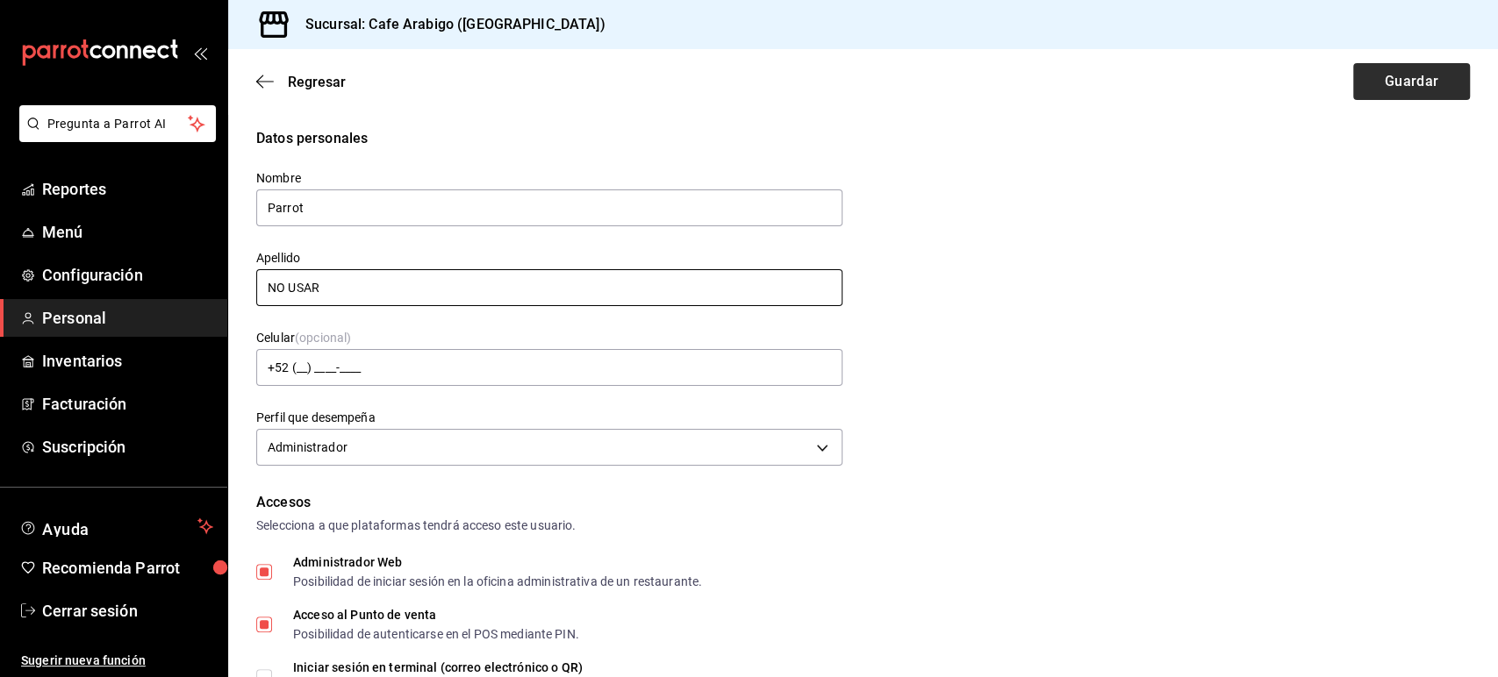
type input "NO USAR"
click at [1353, 86] on button "Guardar" at bounding box center [1411, 81] width 117 height 37
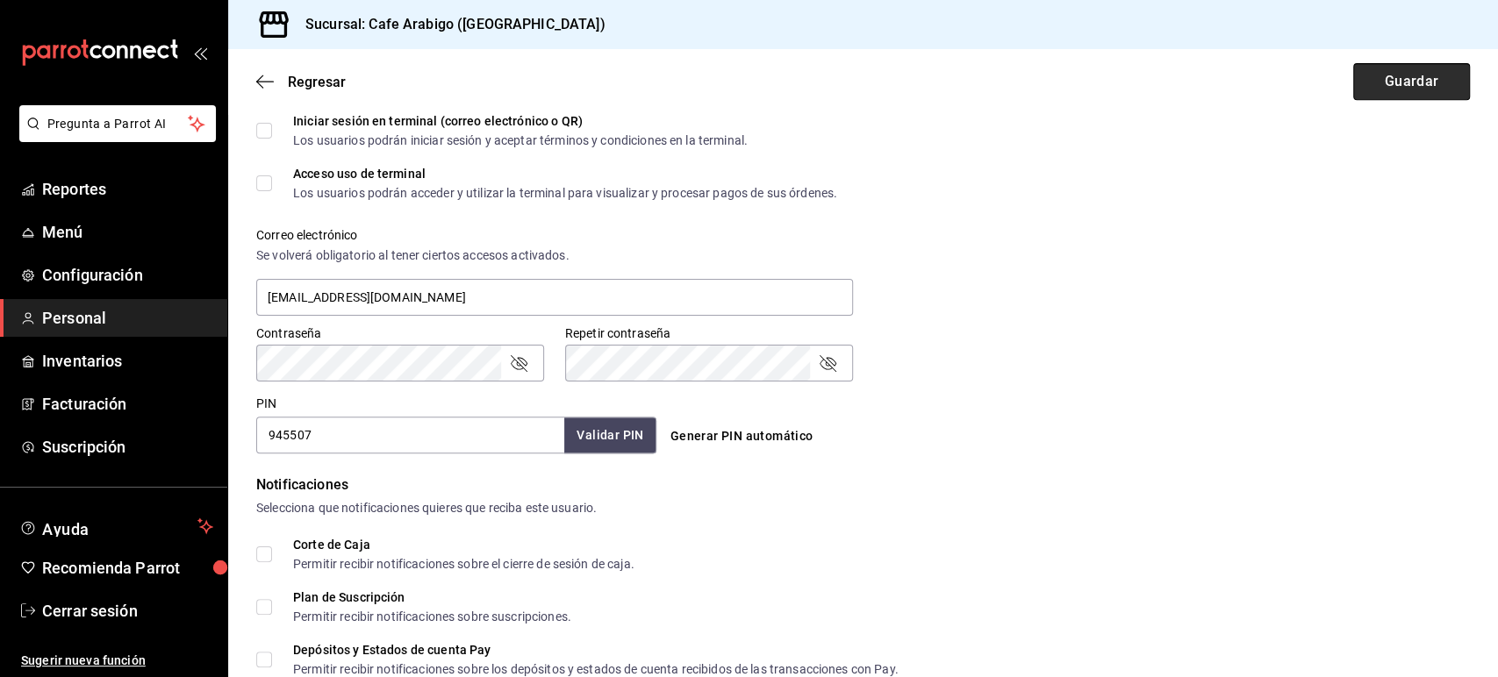
click at [1387, 83] on button "Guardar" at bounding box center [1411, 81] width 117 height 37
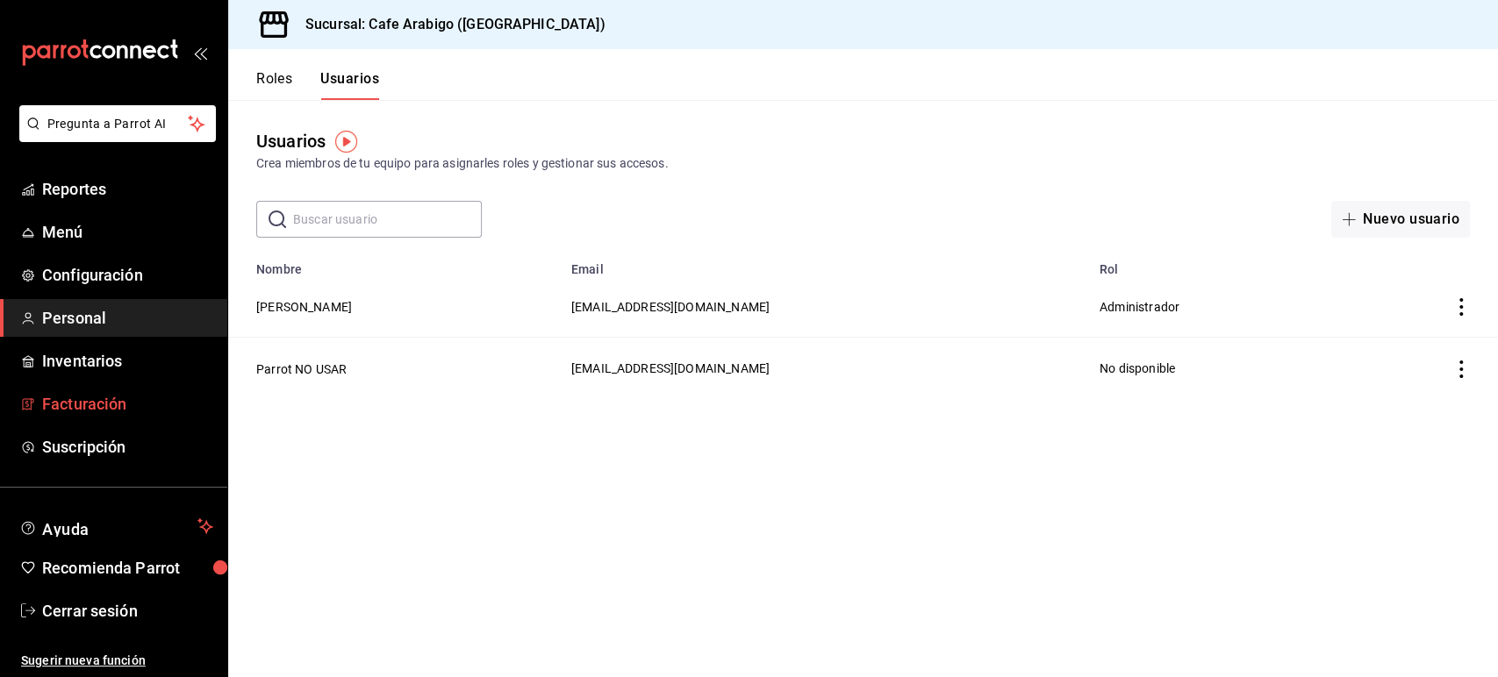
click at [85, 402] on span "Facturación" at bounding box center [127, 404] width 171 height 24
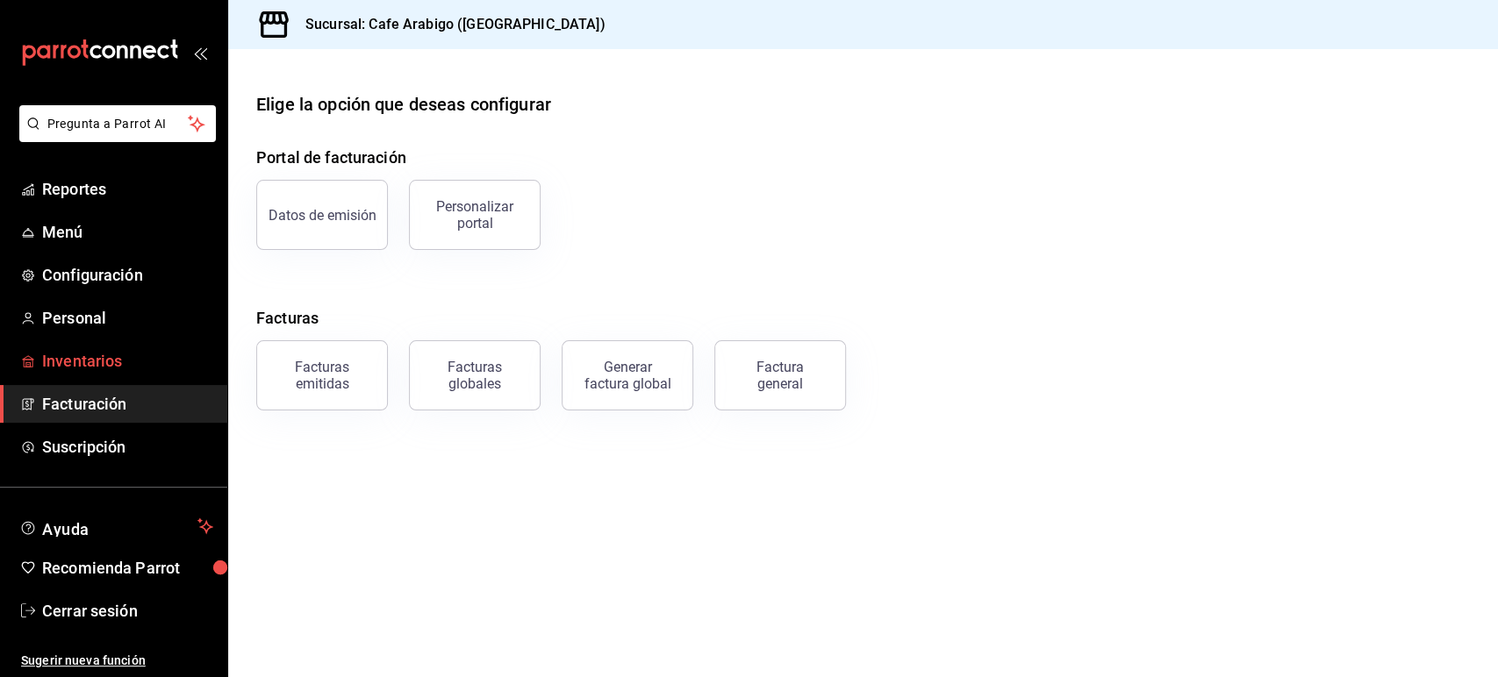
click at [84, 371] on span "Inventarios" at bounding box center [127, 361] width 171 height 24
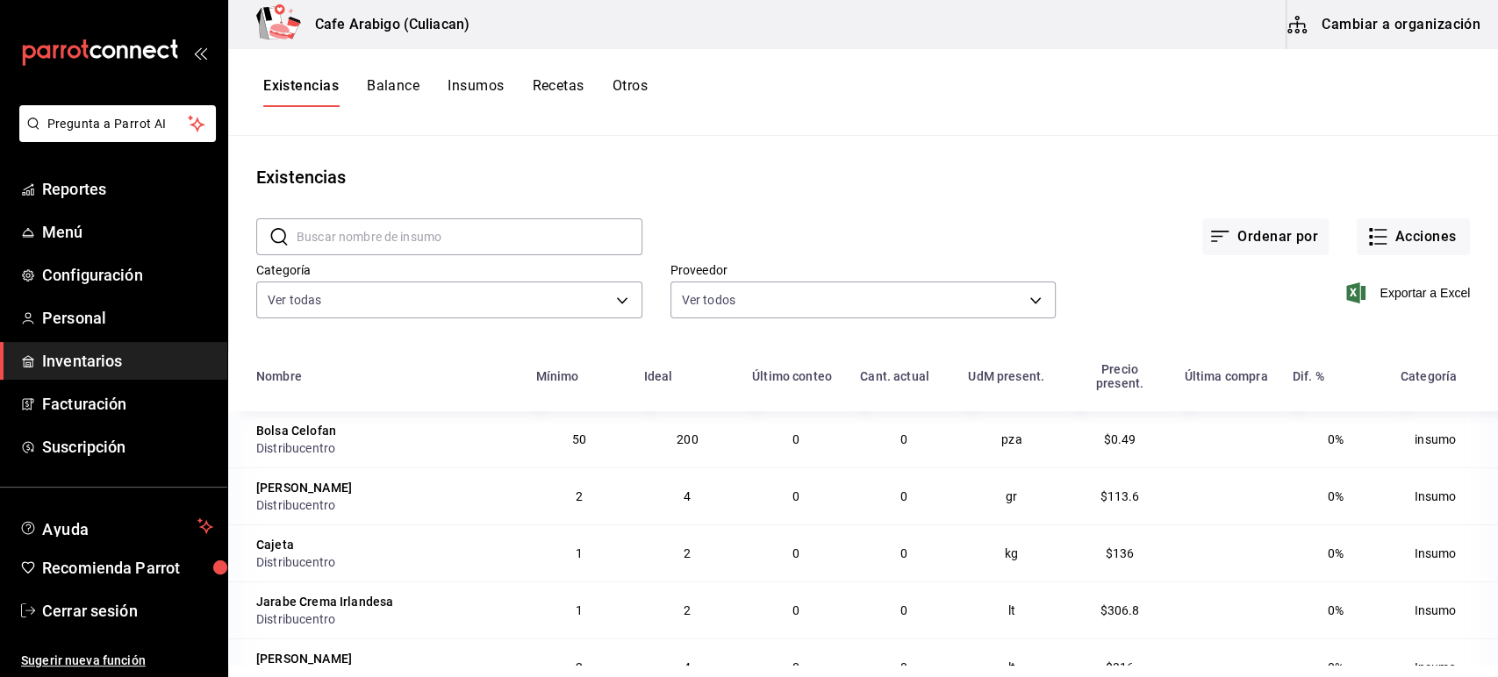
click at [482, 78] on button "Insumos" at bounding box center [476, 92] width 56 height 30
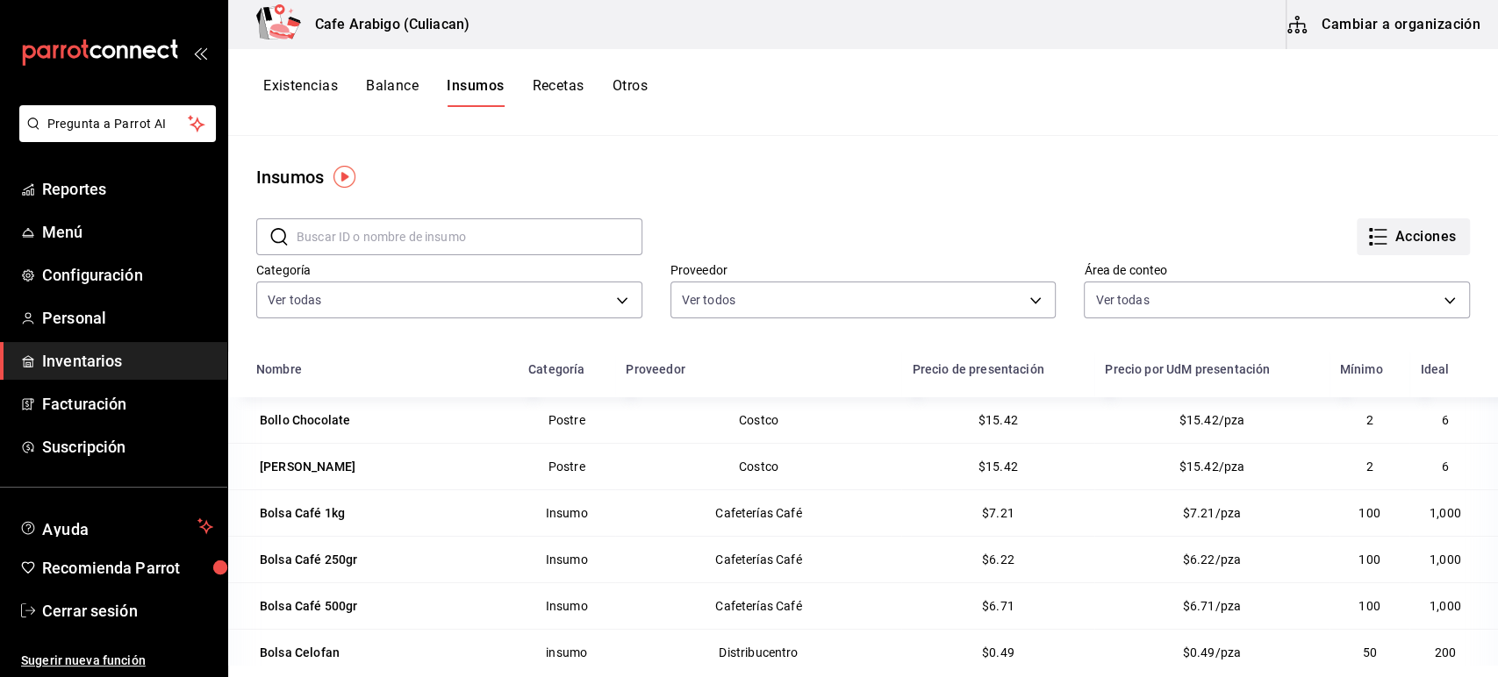
click at [1391, 238] on button "Acciones" at bounding box center [1413, 236] width 113 height 37
click at [1221, 174] on div at bounding box center [749, 338] width 1498 height 677
click at [1383, 30] on button "Cambiar a organización" at bounding box center [1384, 24] width 197 height 49
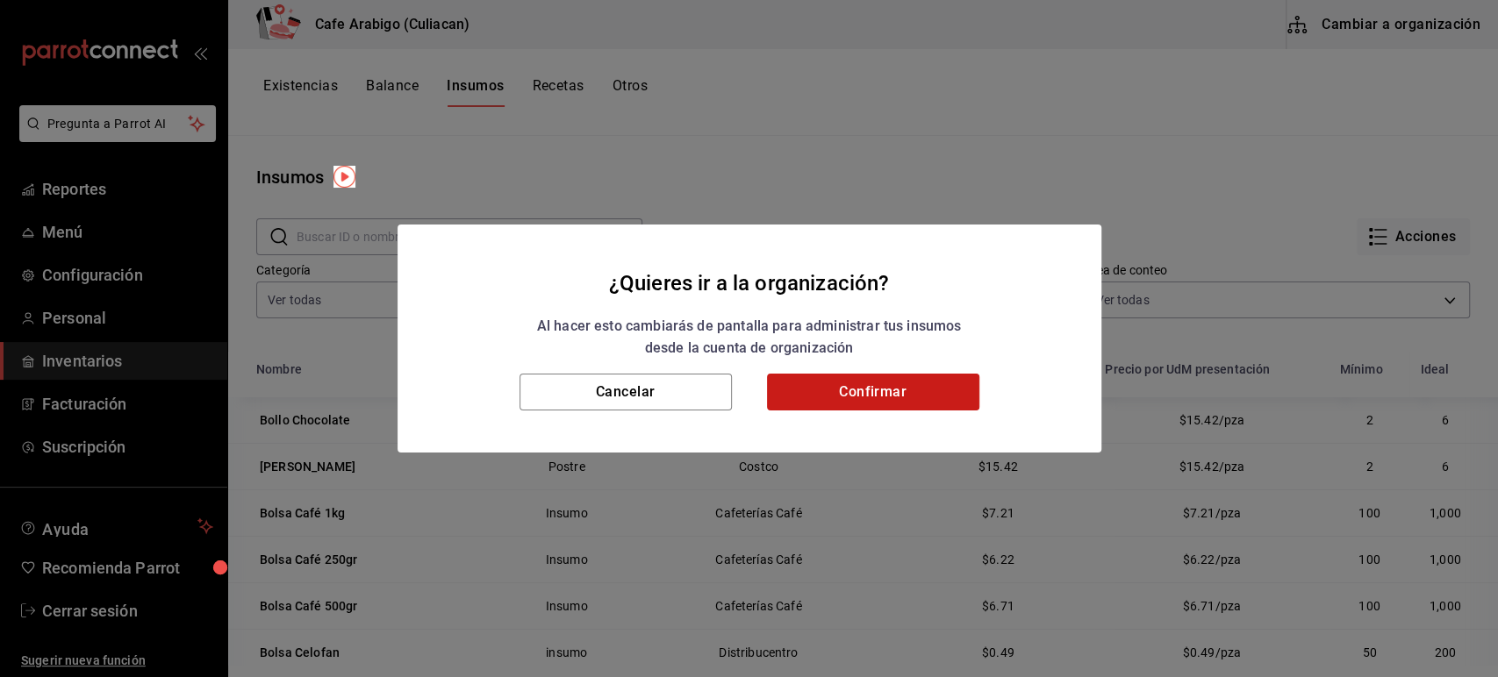
click at [847, 404] on button "Confirmar" at bounding box center [873, 392] width 212 height 37
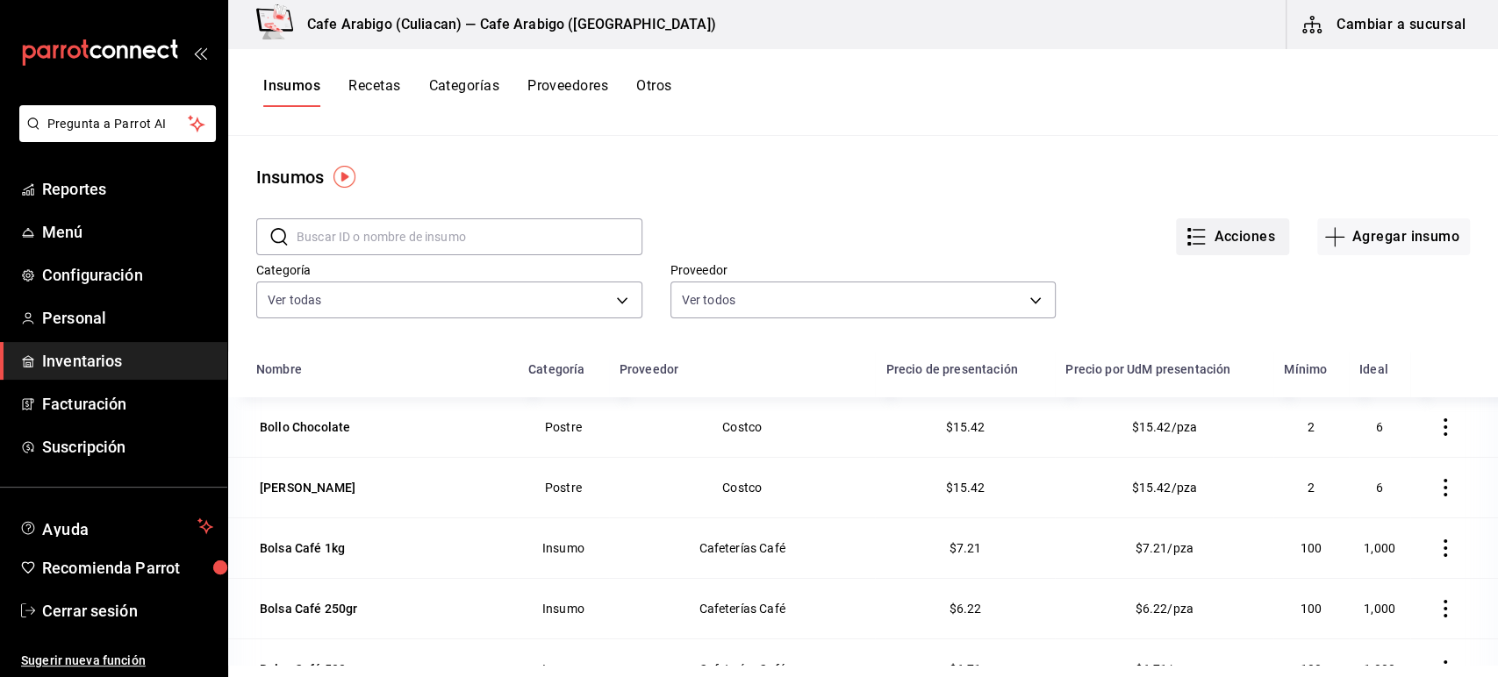
click at [1256, 232] on button "Acciones" at bounding box center [1232, 236] width 113 height 37
click at [1190, 167] on div at bounding box center [749, 338] width 1498 height 677
click at [1368, 245] on button "Agregar insumo" at bounding box center [1393, 236] width 153 height 37
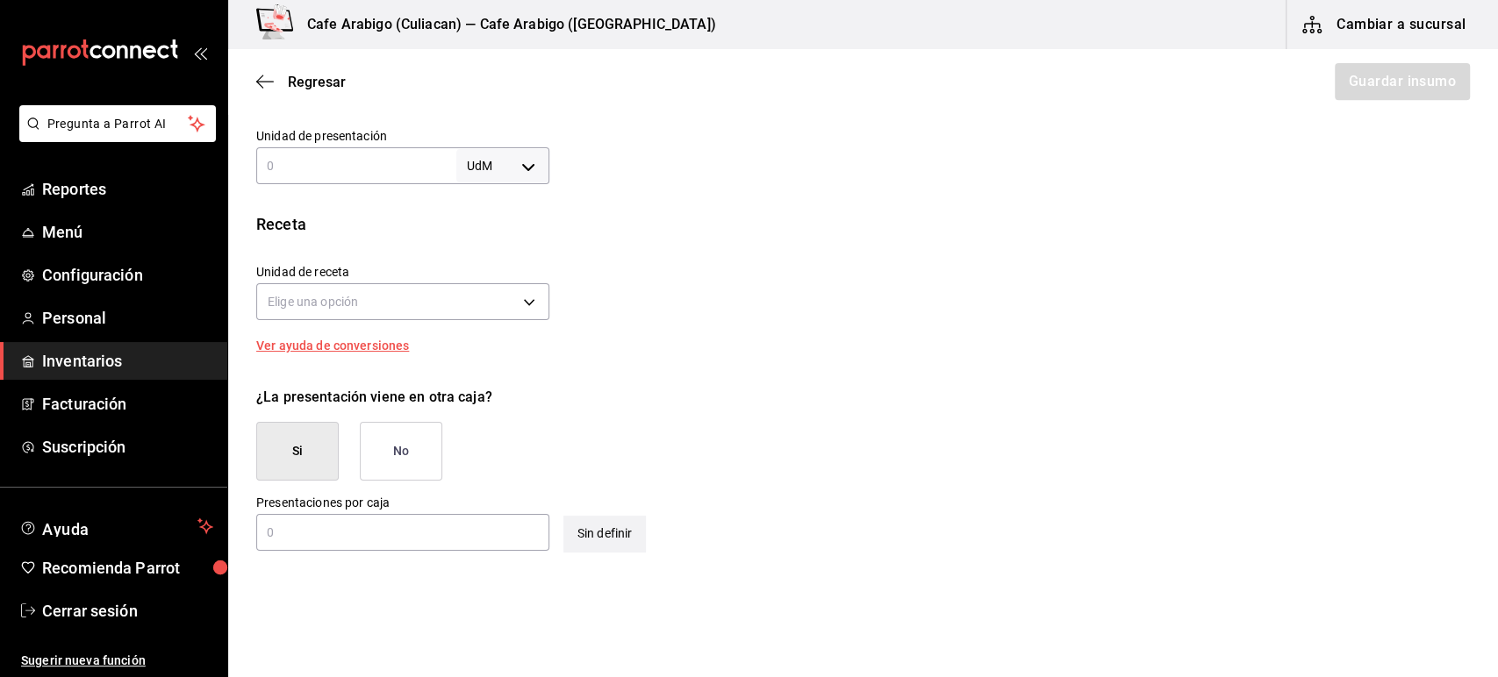
scroll to position [598, 0]
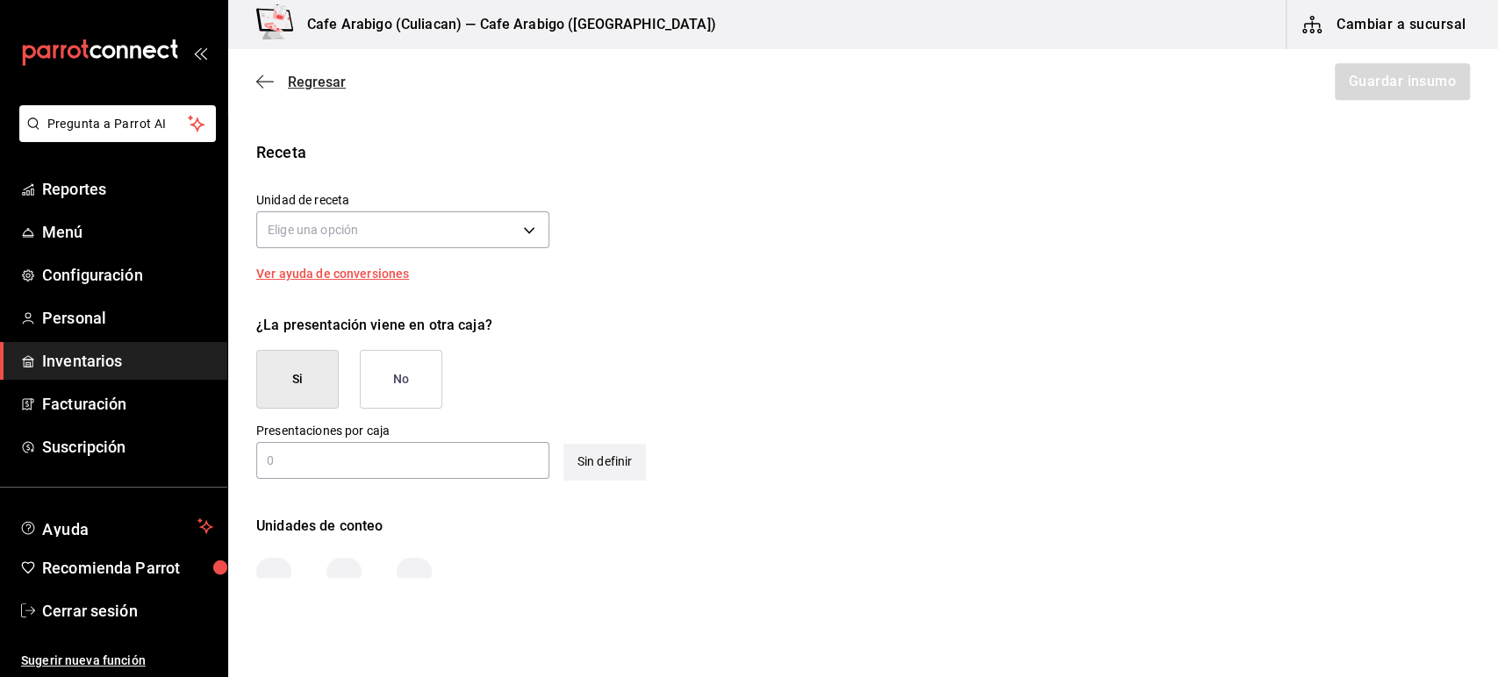
click at [270, 85] on icon "button" at bounding box center [265, 82] width 18 height 16
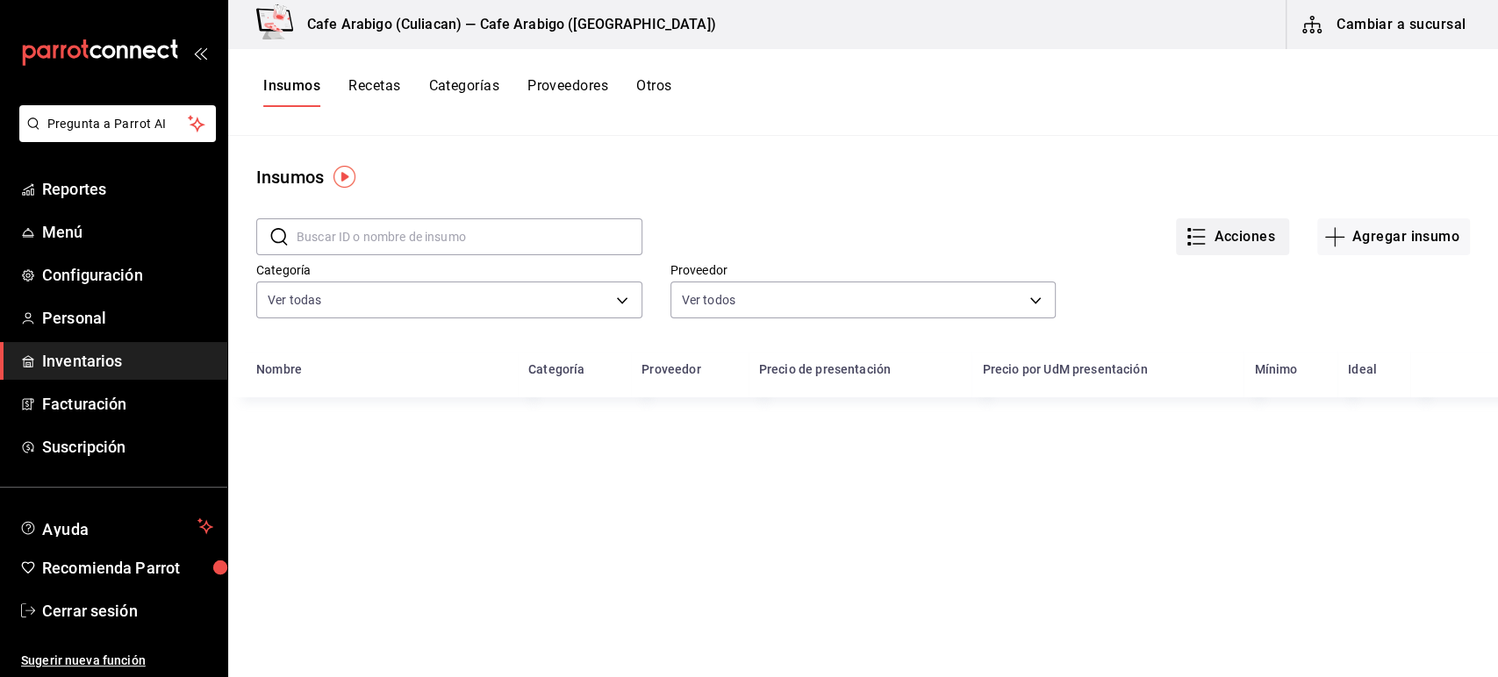
click at [1249, 240] on button "Acciones" at bounding box center [1232, 236] width 113 height 37
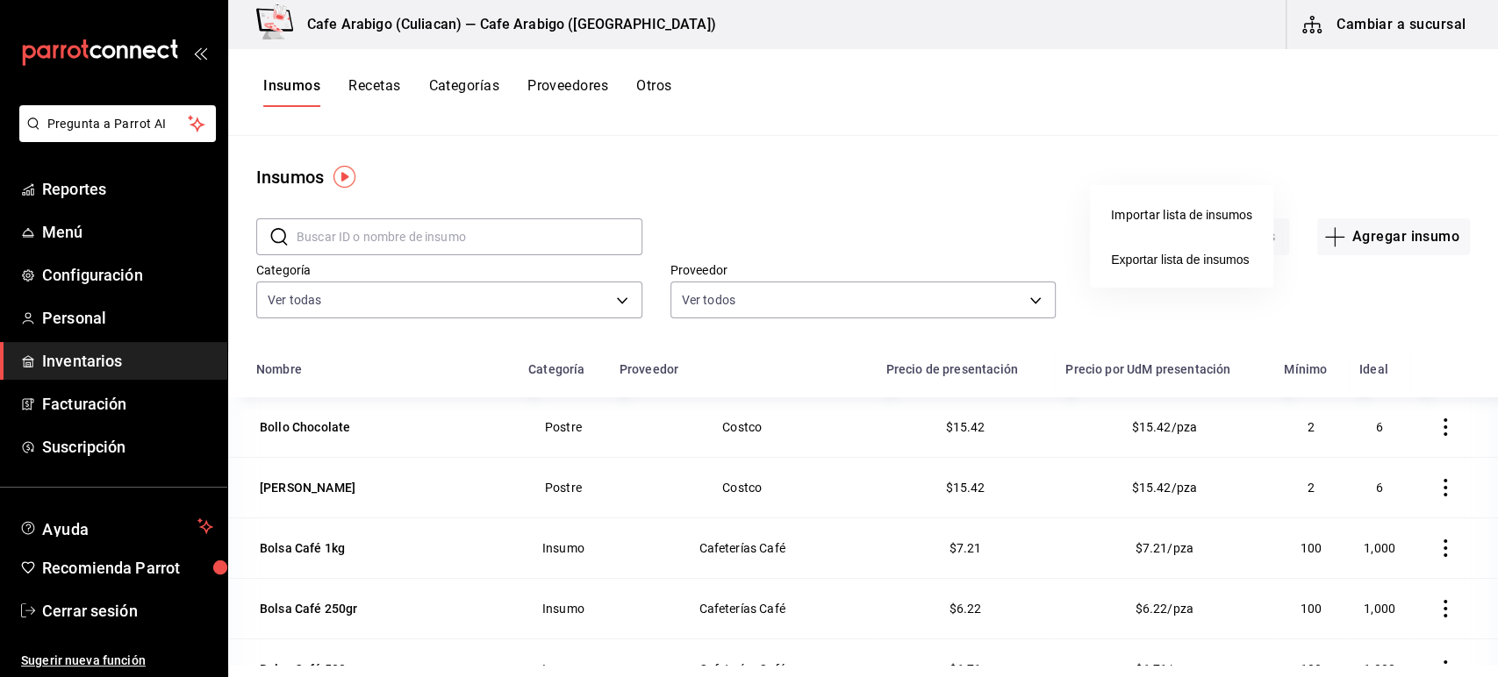
click at [1089, 345] on div at bounding box center [749, 338] width 1498 height 677
click at [1260, 218] on button "Acciones" at bounding box center [1232, 236] width 113 height 37
click at [1169, 217] on div "Importar lista de insumos" at bounding box center [1181, 215] width 141 height 18
click at [0, 0] on input "Importar lista de insumos" at bounding box center [0, 0] width 0 height 0
click at [1150, 266] on span "Exportar lista de insumos" at bounding box center [1180, 260] width 138 height 14
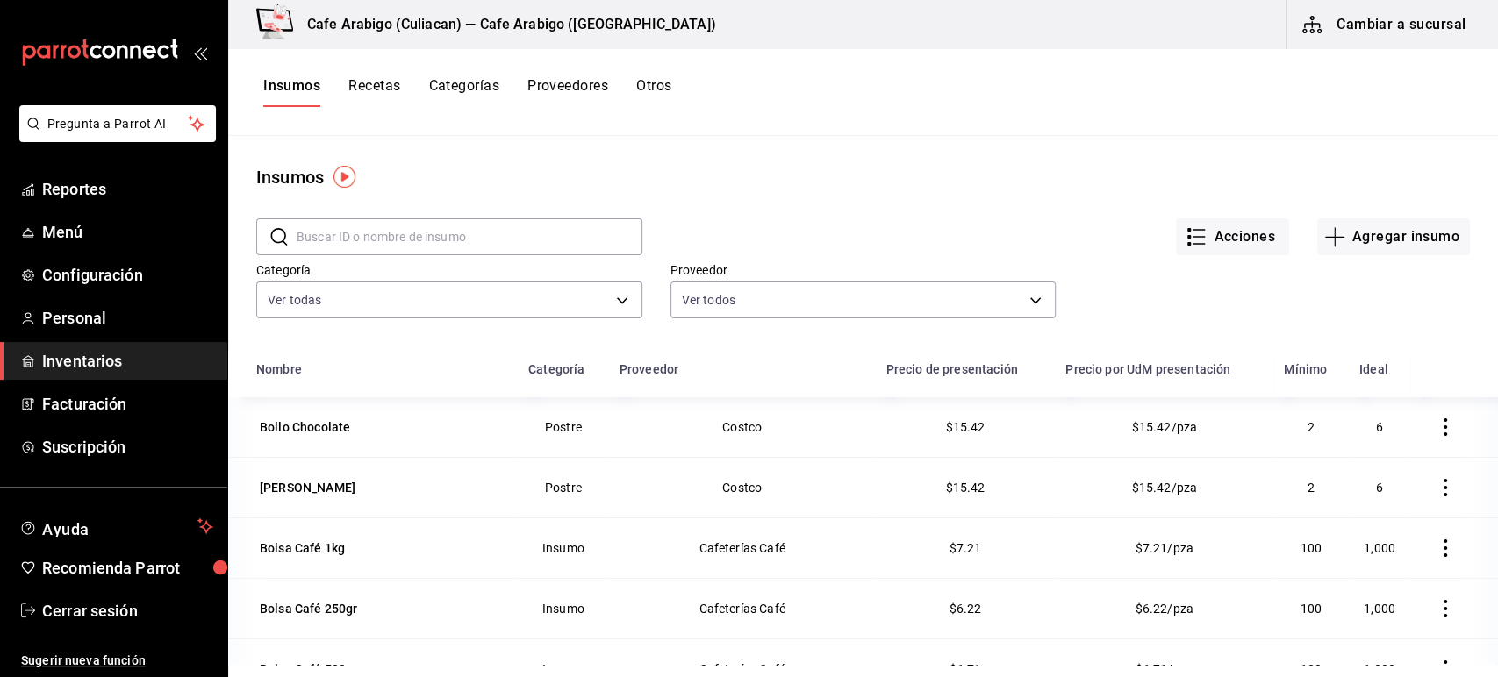
click at [344, 137] on main "Insumos ​ ​ Acciones Agregar insumo Categoría Ver todas a113ba4d-47f4-447b-964f…" at bounding box center [863, 400] width 1270 height 529
click at [1114, 134] on div "Insumos Recetas Categorías Proveedores Otros" at bounding box center [863, 92] width 1270 height 87
